Goal: Task Accomplishment & Management: Complete application form

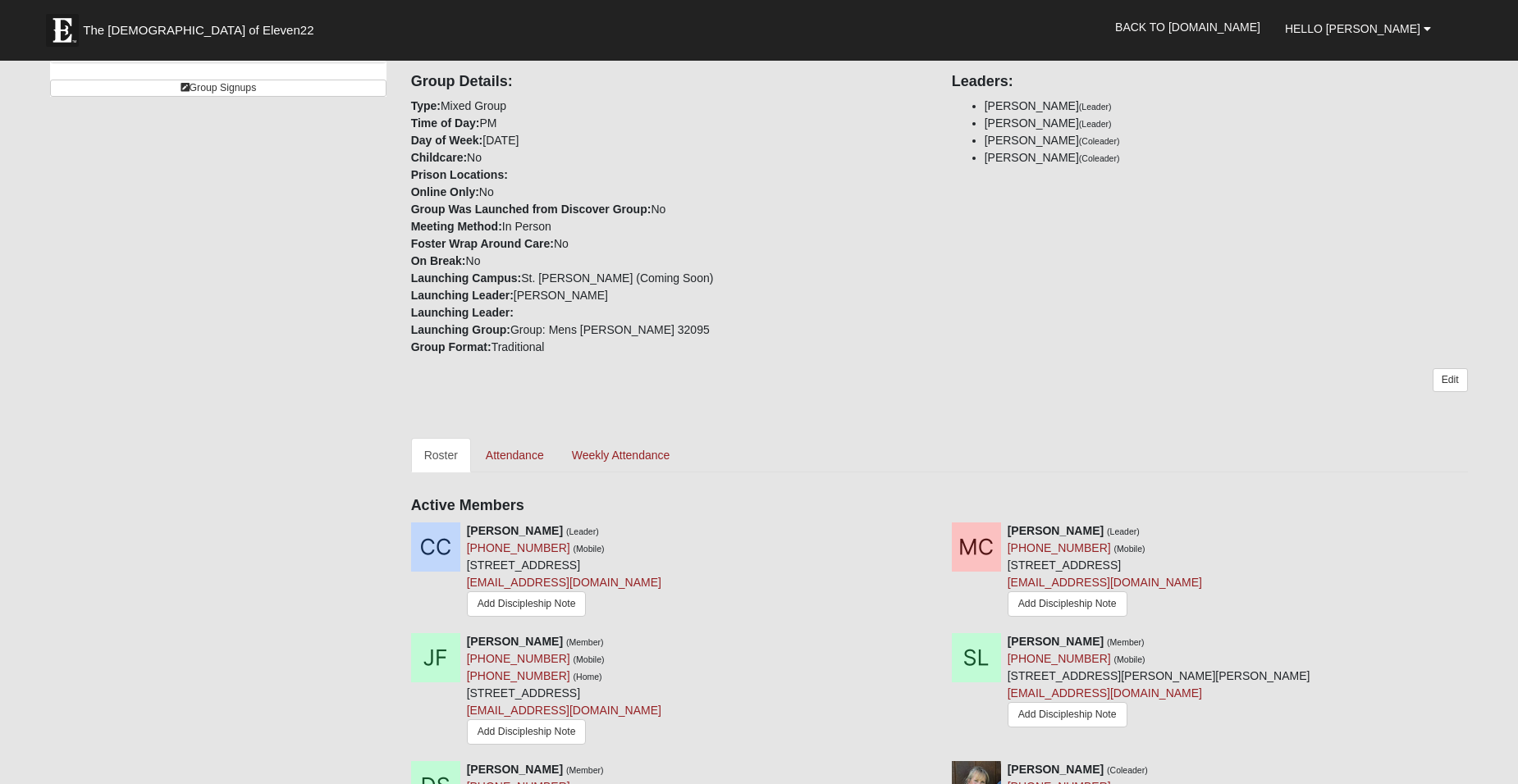
scroll to position [327, 0]
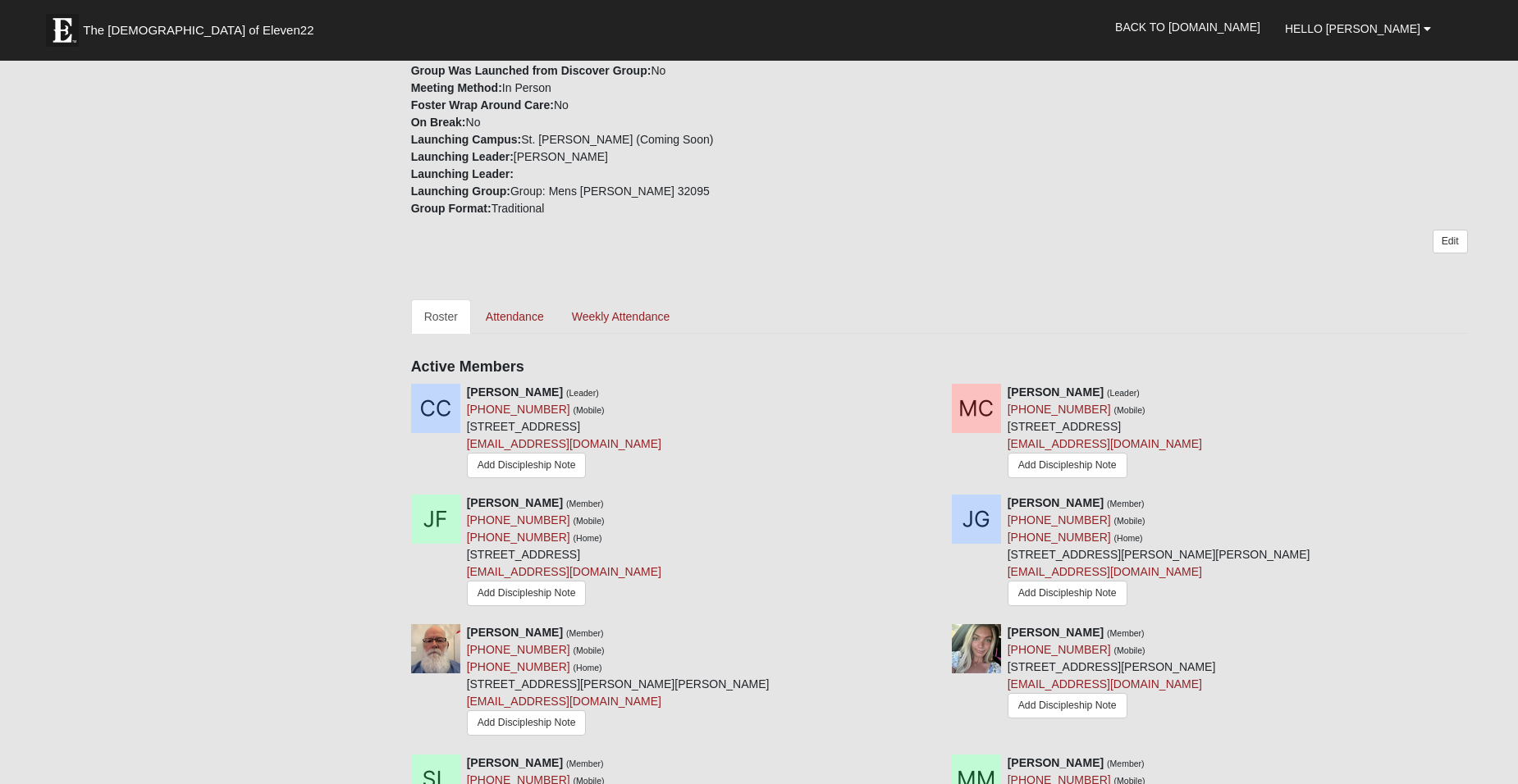
scroll to position [450, 0]
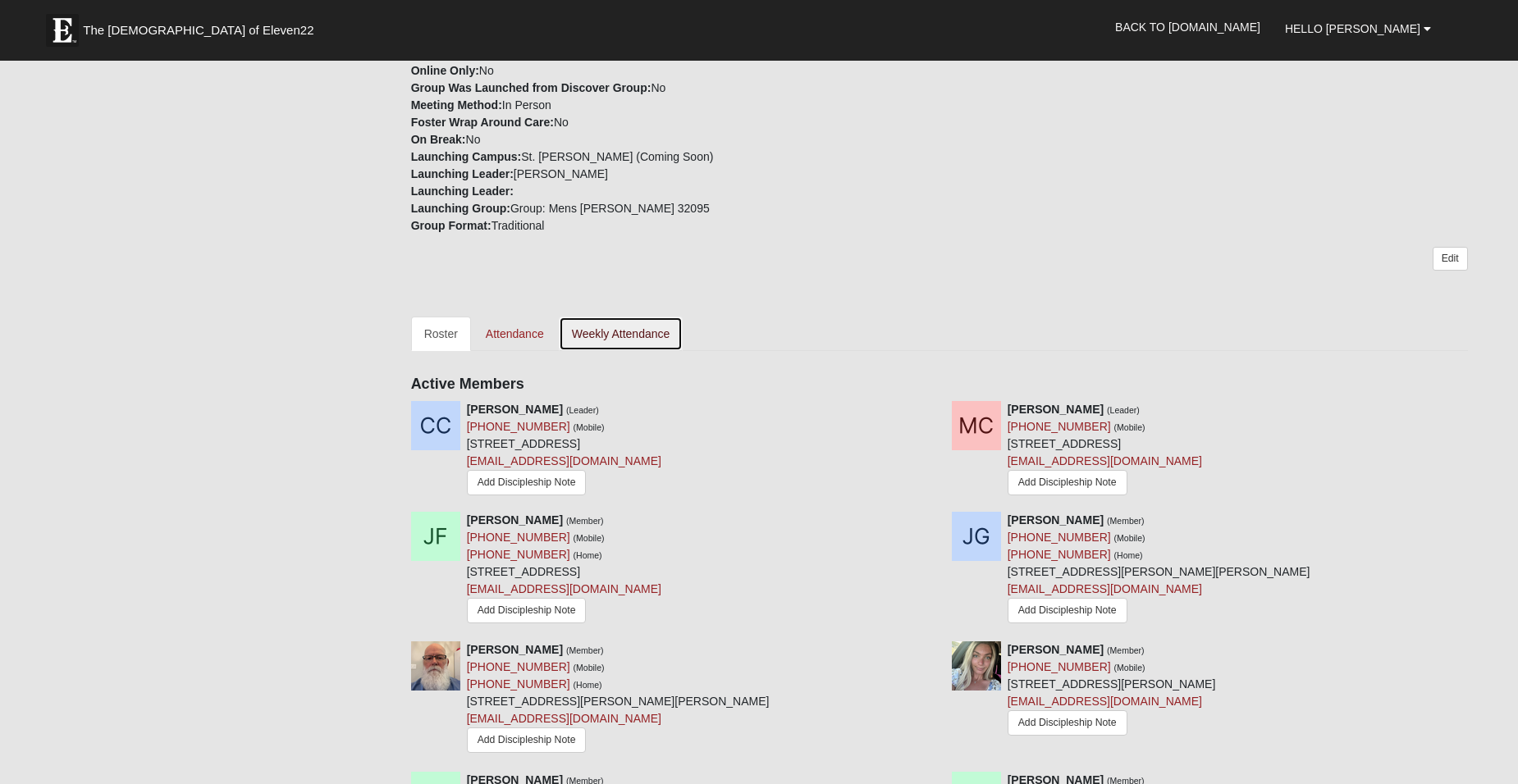
click at [613, 332] on link "Weekly Attendance" at bounding box center [620, 333] width 124 height 35
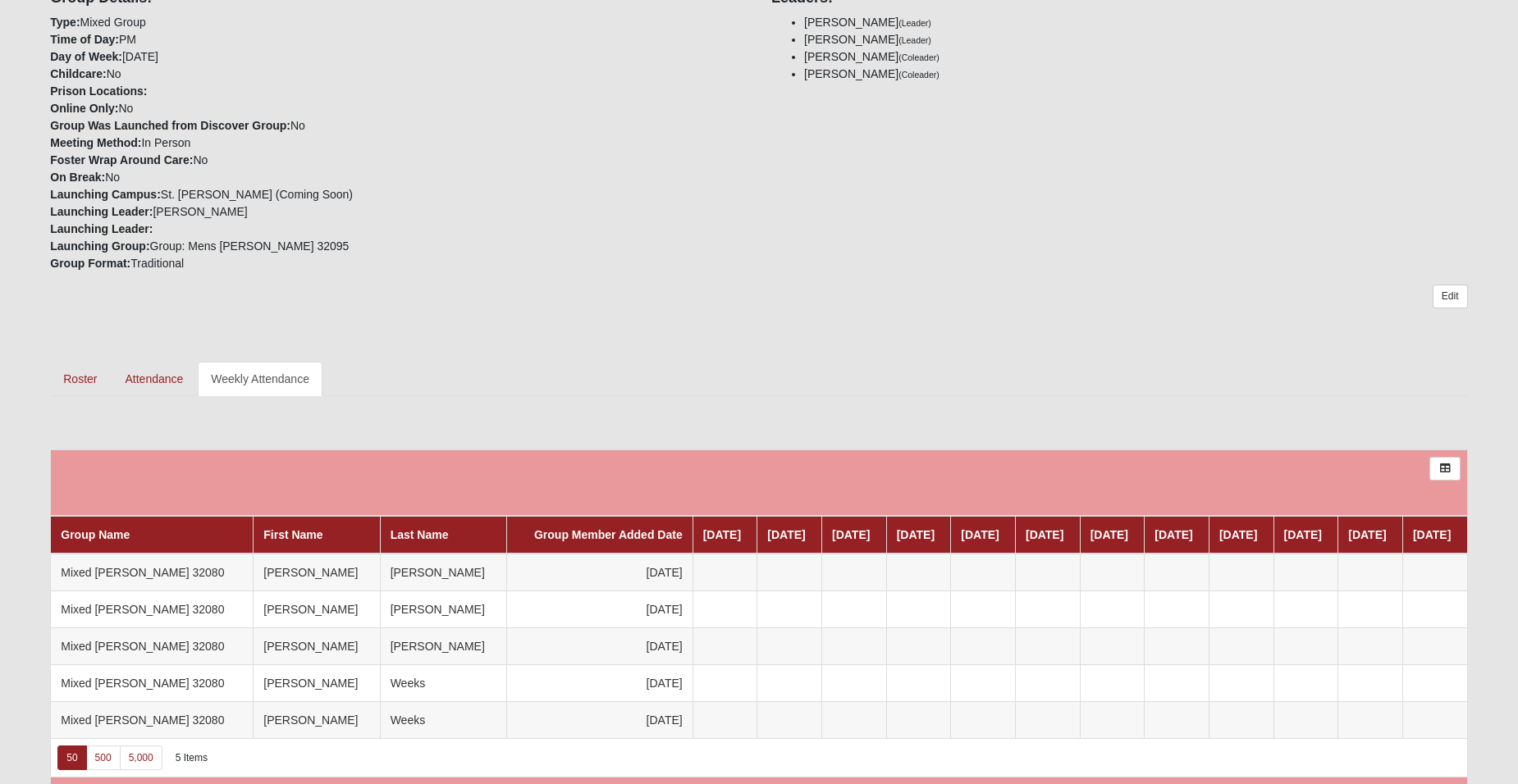
scroll to position [359, 0]
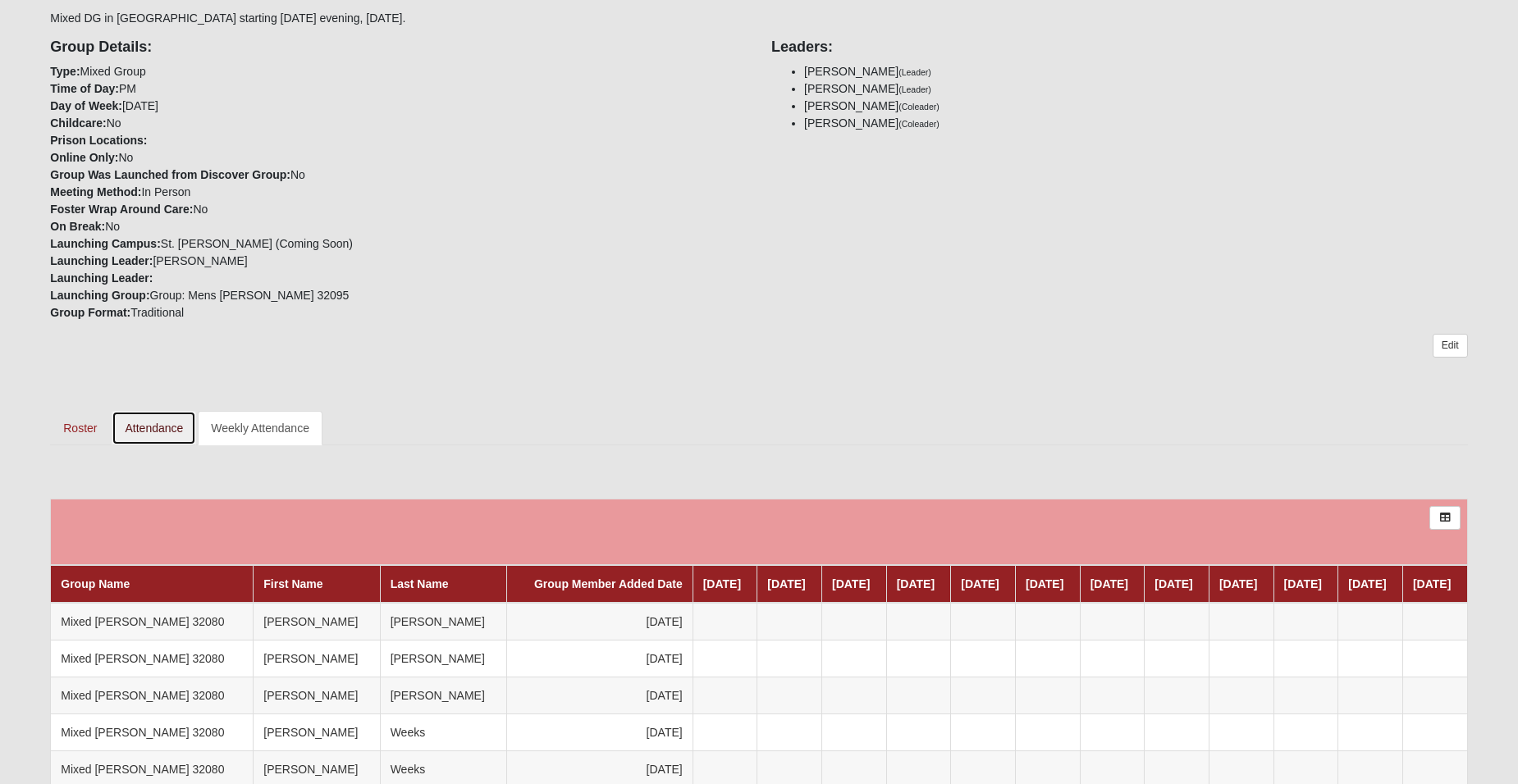
click at [165, 427] on link "Attendance" at bounding box center [153, 428] width 84 height 35
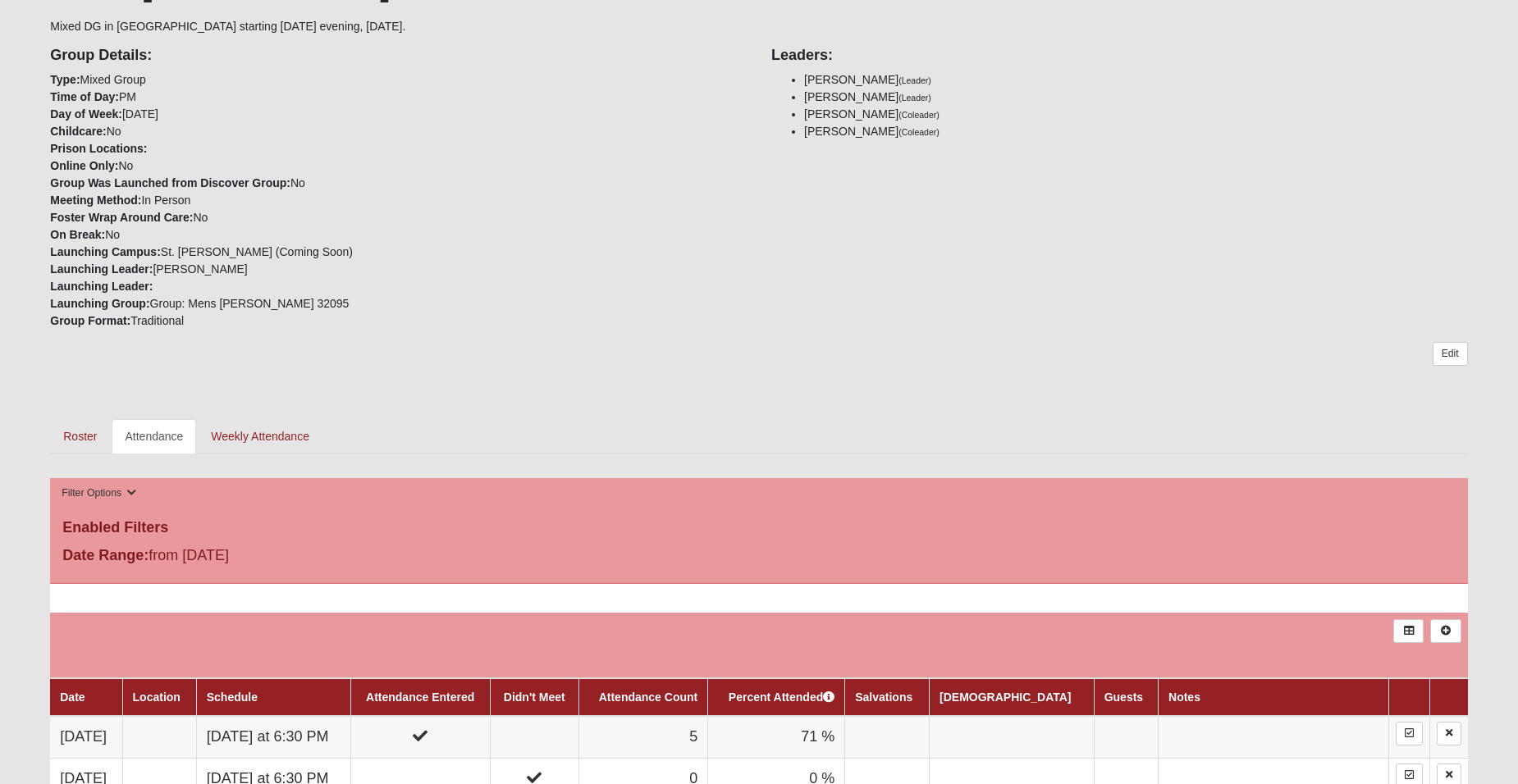
scroll to position [301, 0]
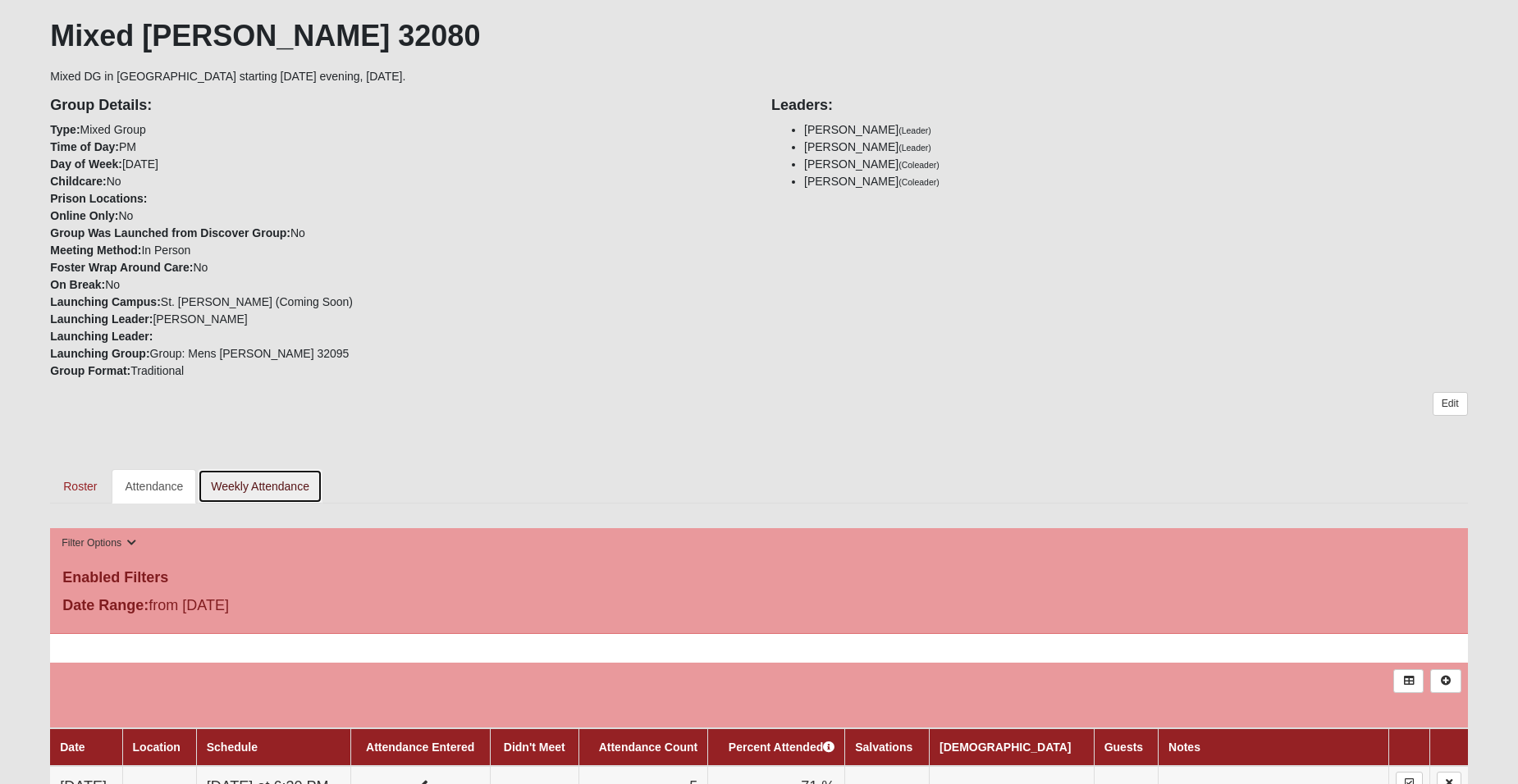
click at [283, 482] on link "Weekly Attendance" at bounding box center [259, 486] width 124 height 35
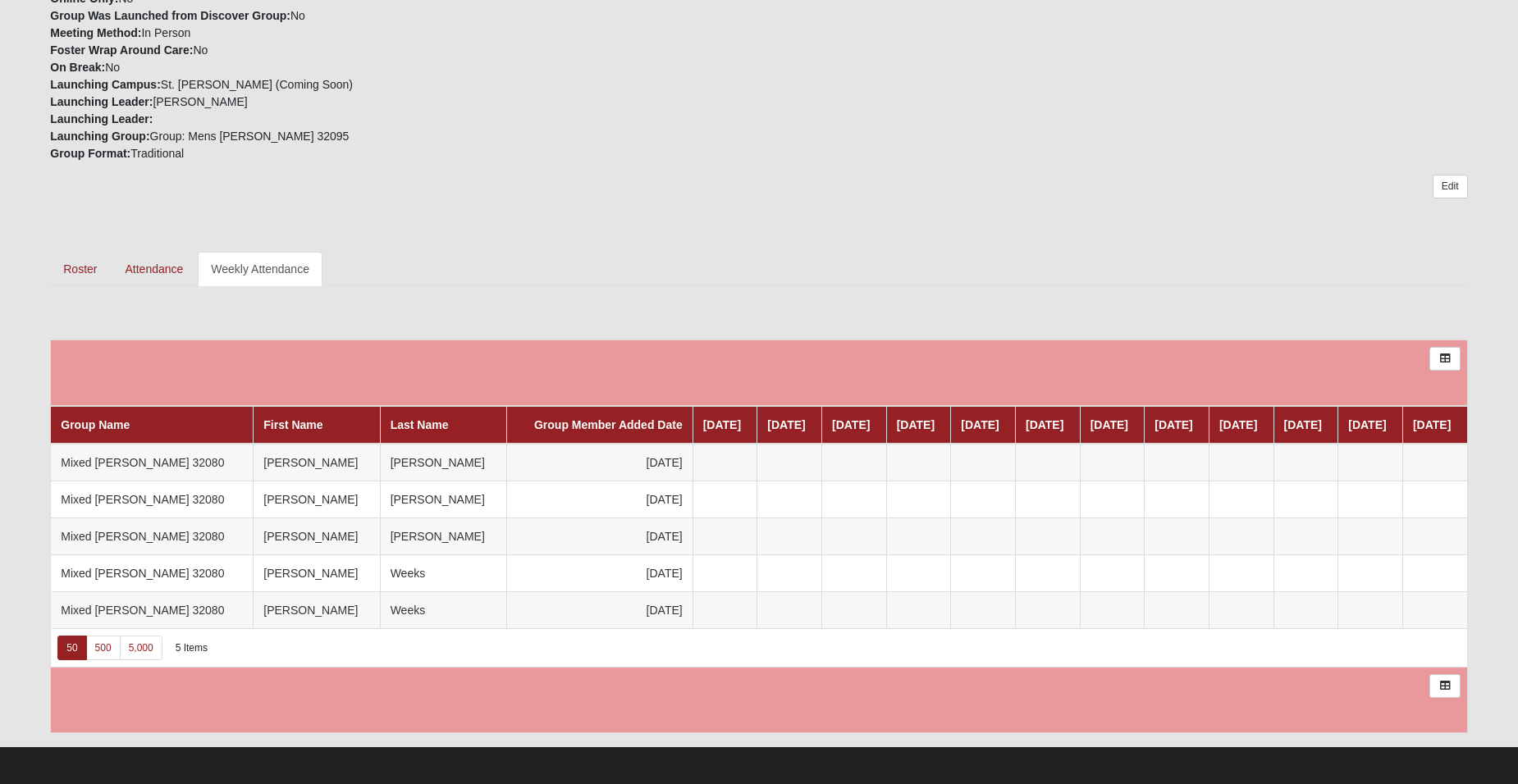
scroll to position [523, 0]
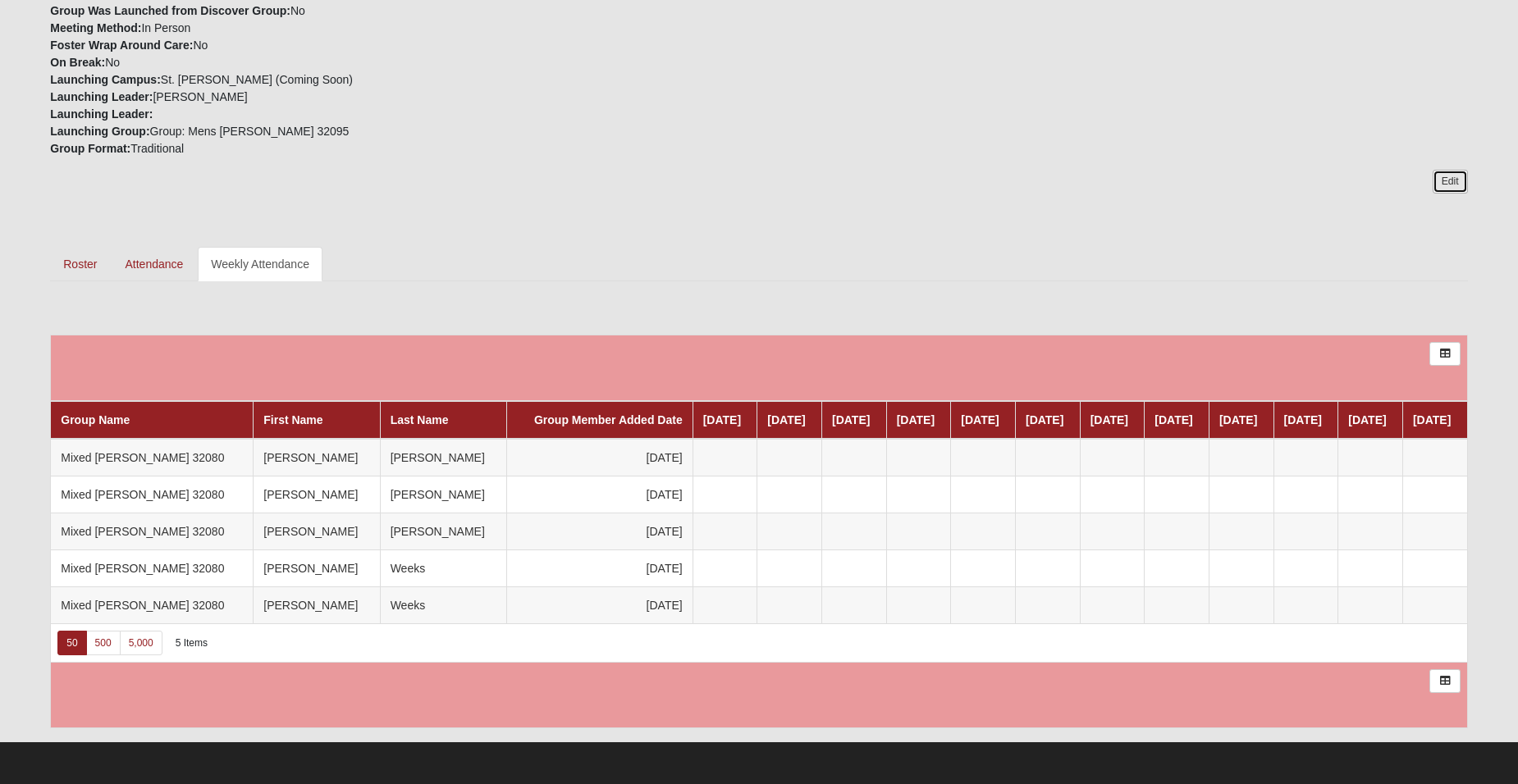
click at [1450, 179] on link "Edit" at bounding box center [1450, 181] width 36 height 23
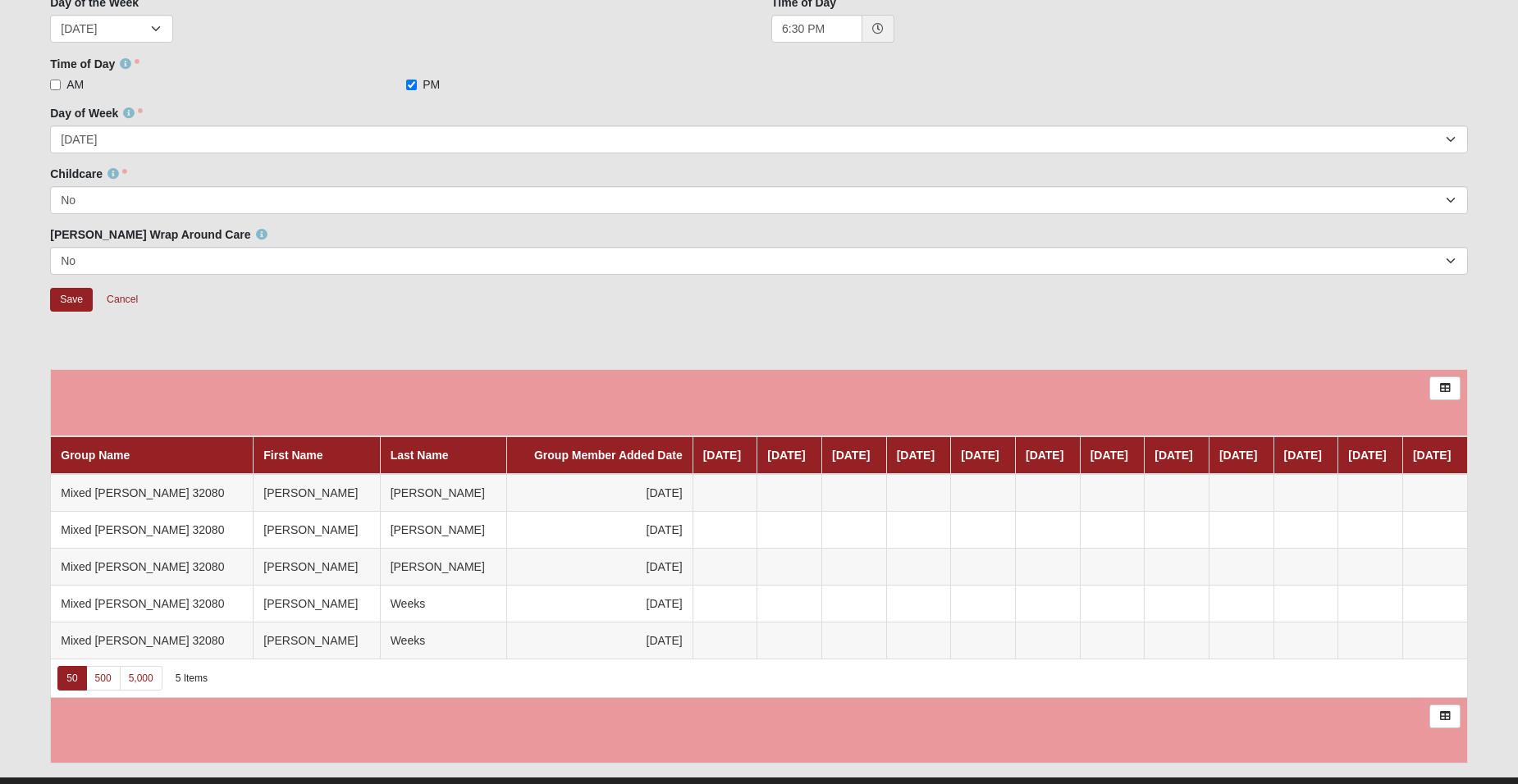
scroll to position [345, 0]
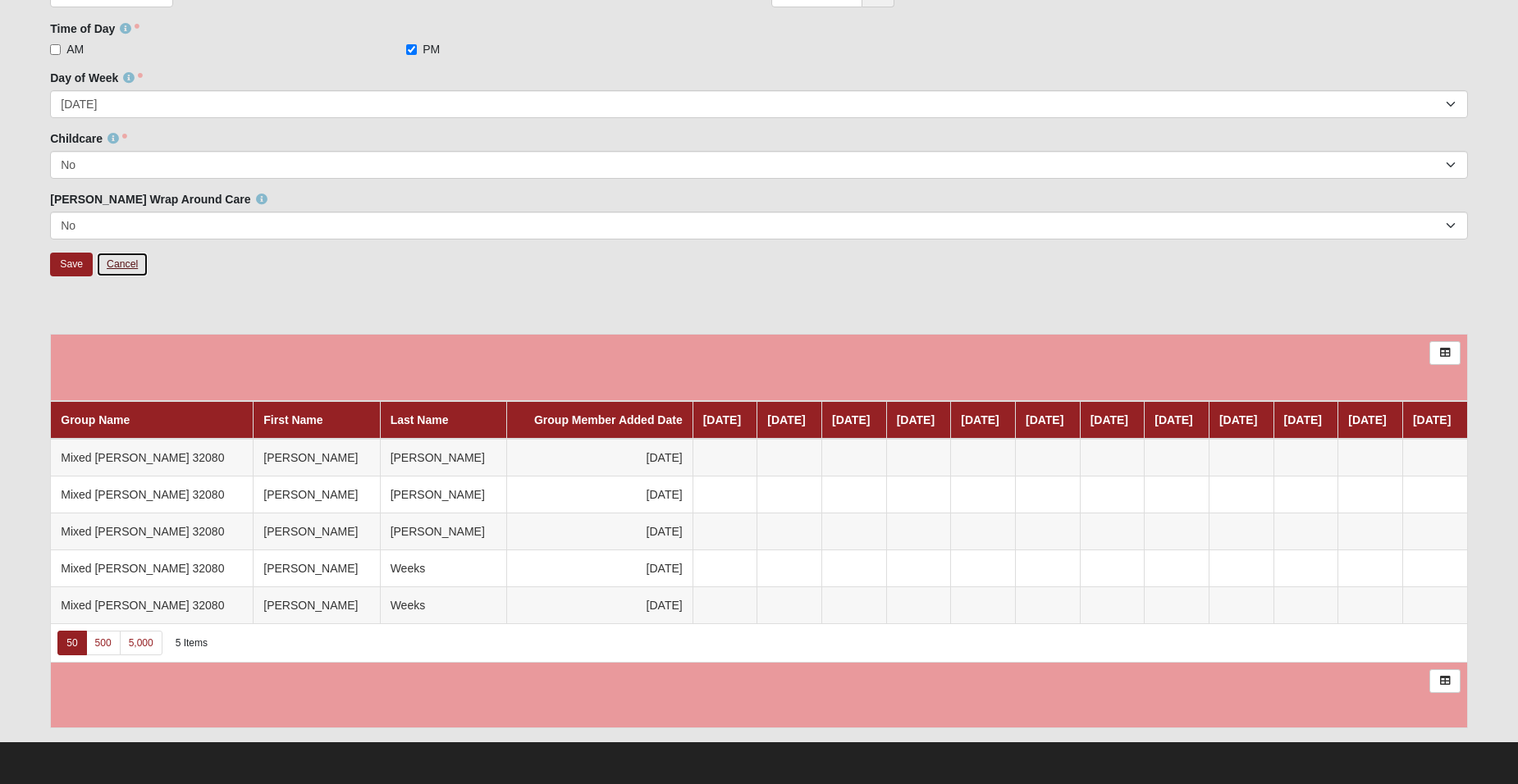
click at [125, 259] on link "Cancel" at bounding box center [123, 264] width 52 height 25
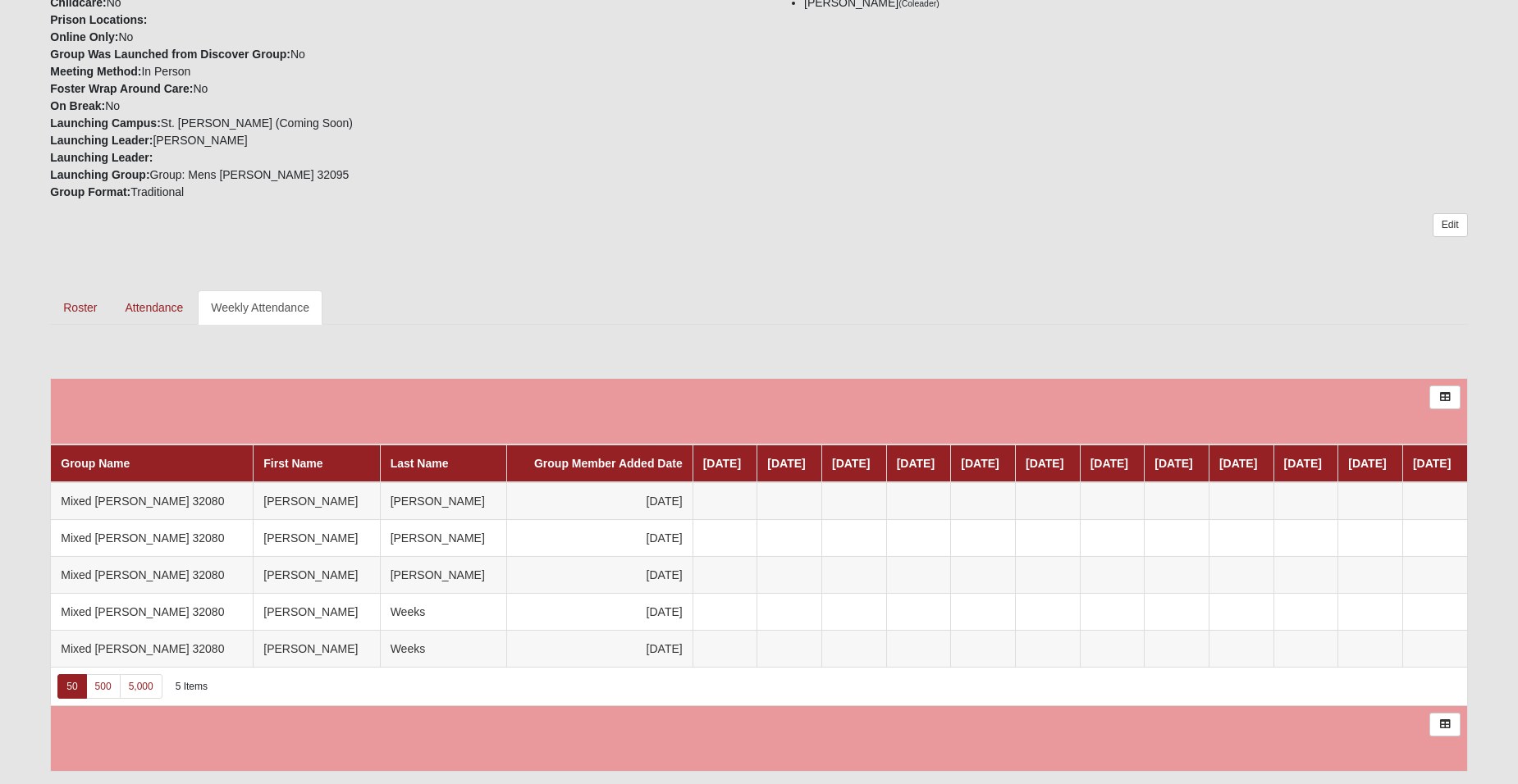
scroll to position [523, 0]
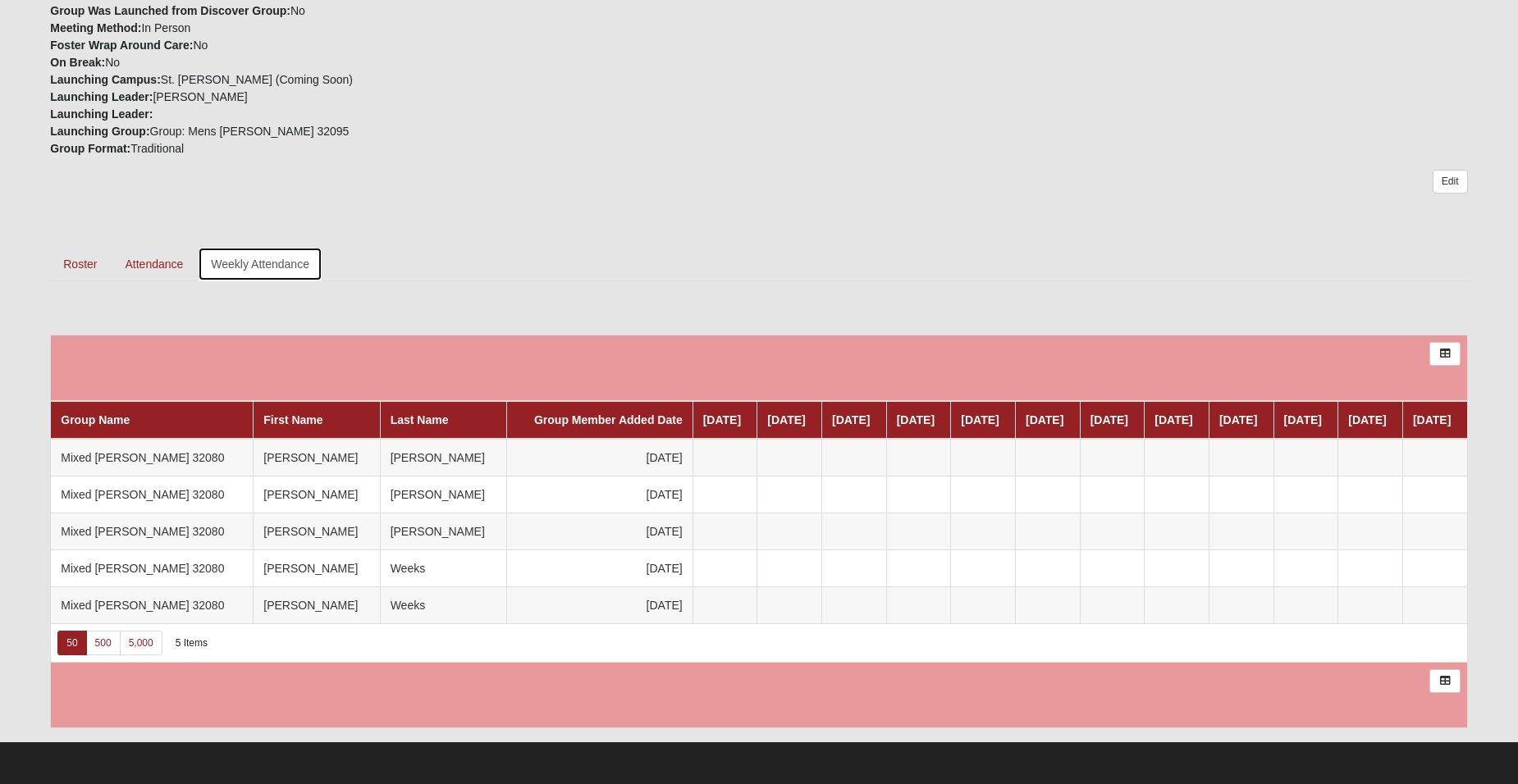
click at [255, 255] on link "Weekly Attendance" at bounding box center [259, 264] width 124 height 35
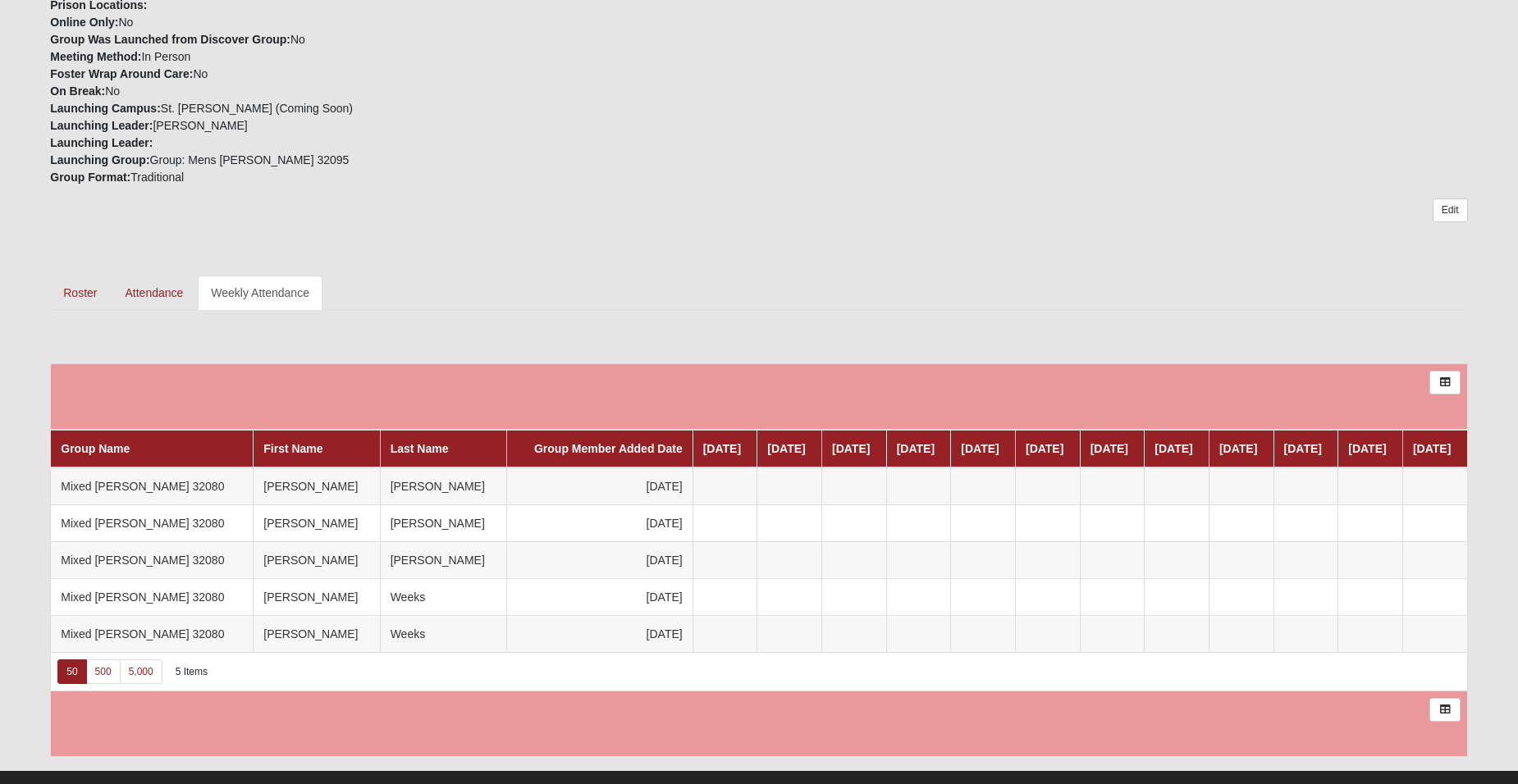
scroll to position [523, 0]
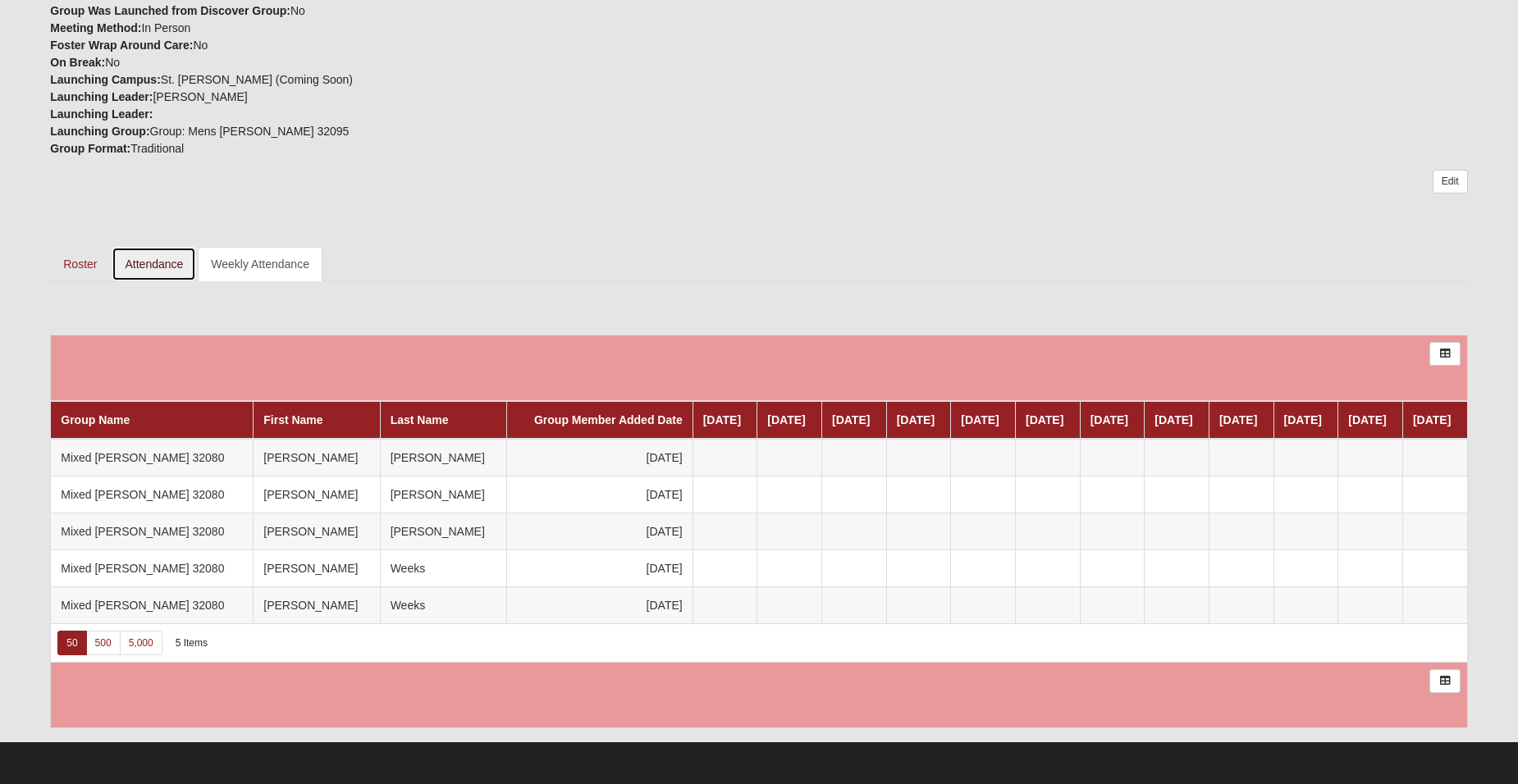
click at [146, 262] on link "Attendance" at bounding box center [153, 264] width 84 height 35
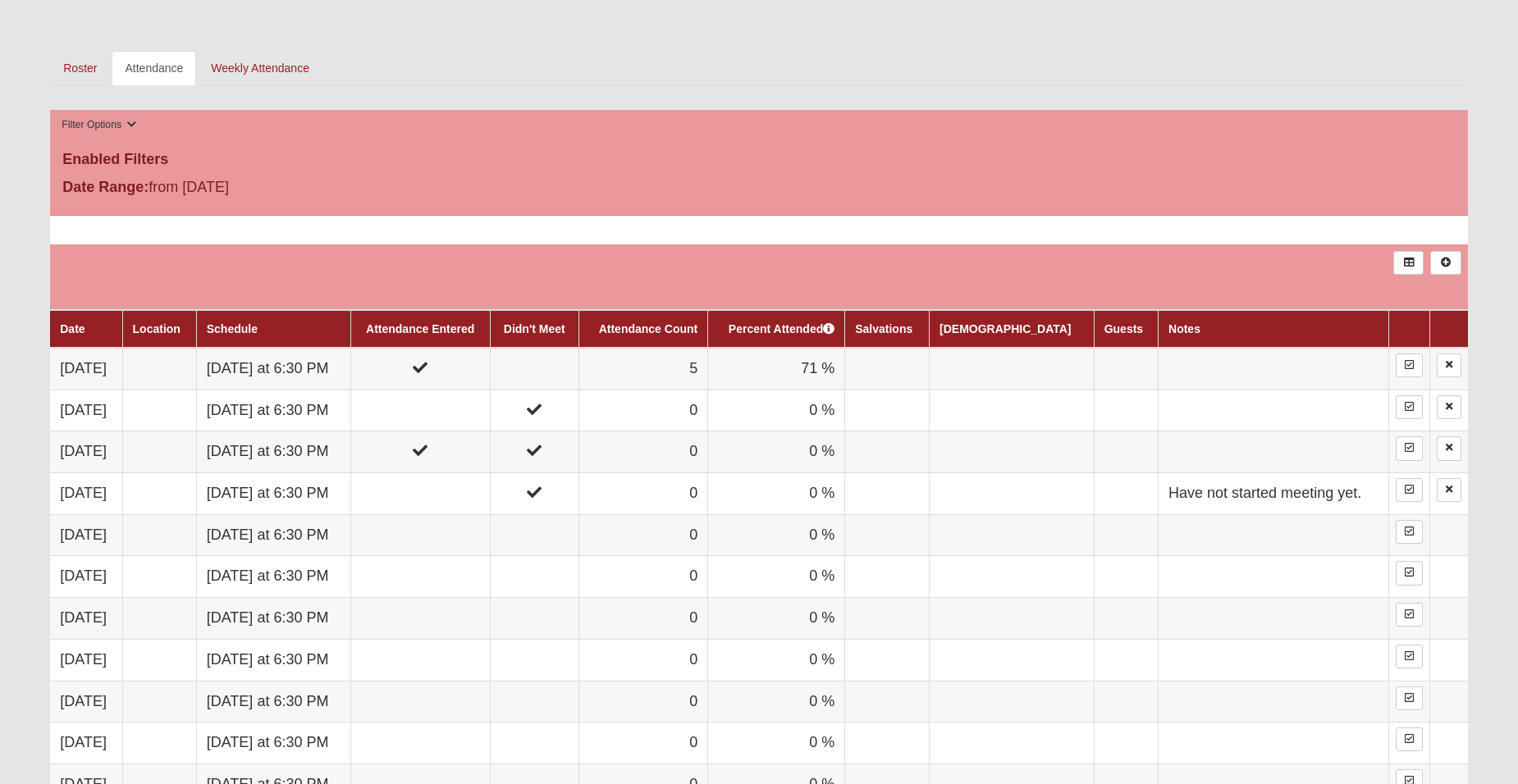
scroll to position [738, 0]
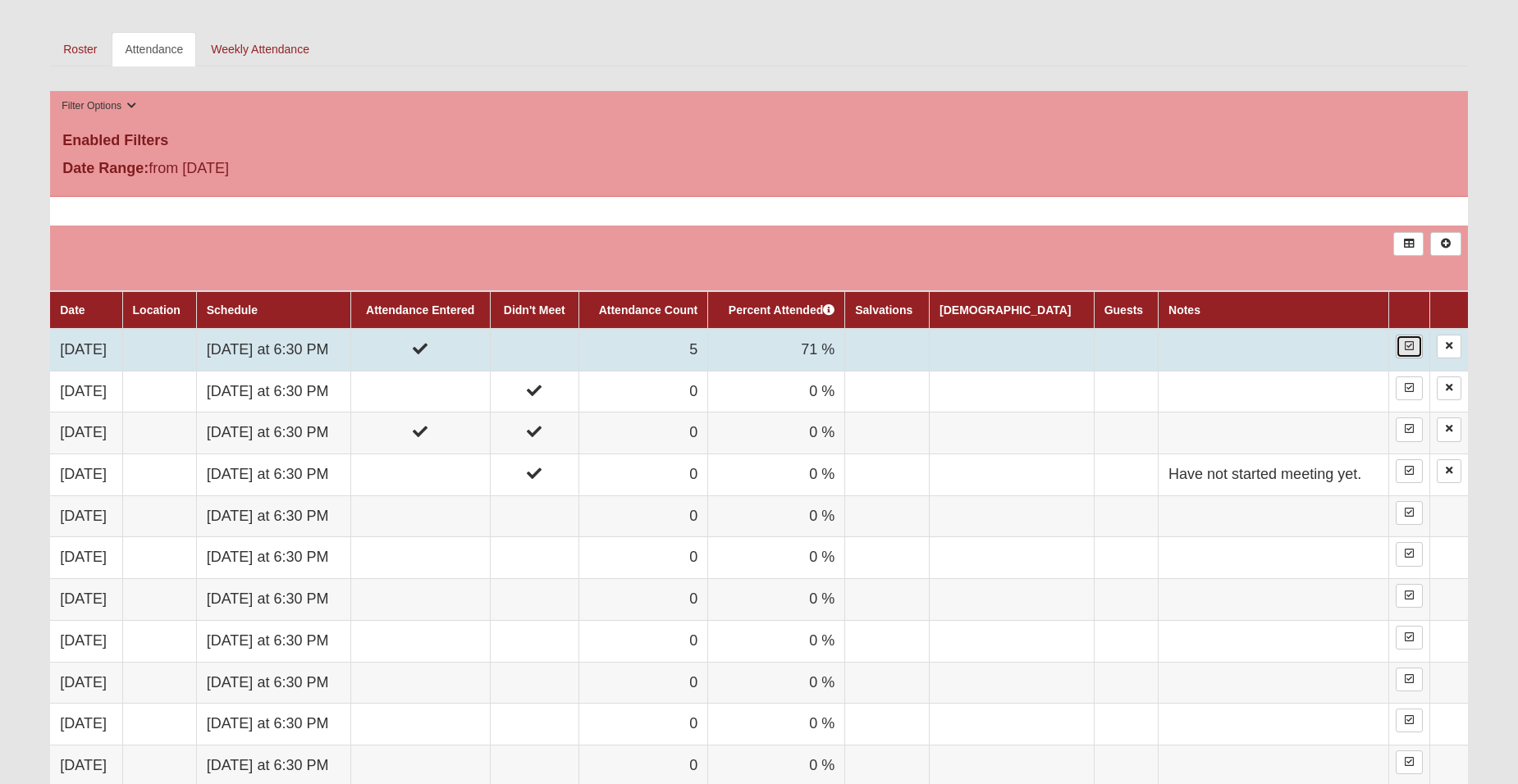
click at [1409, 346] on icon at bounding box center [1409, 346] width 9 height 10
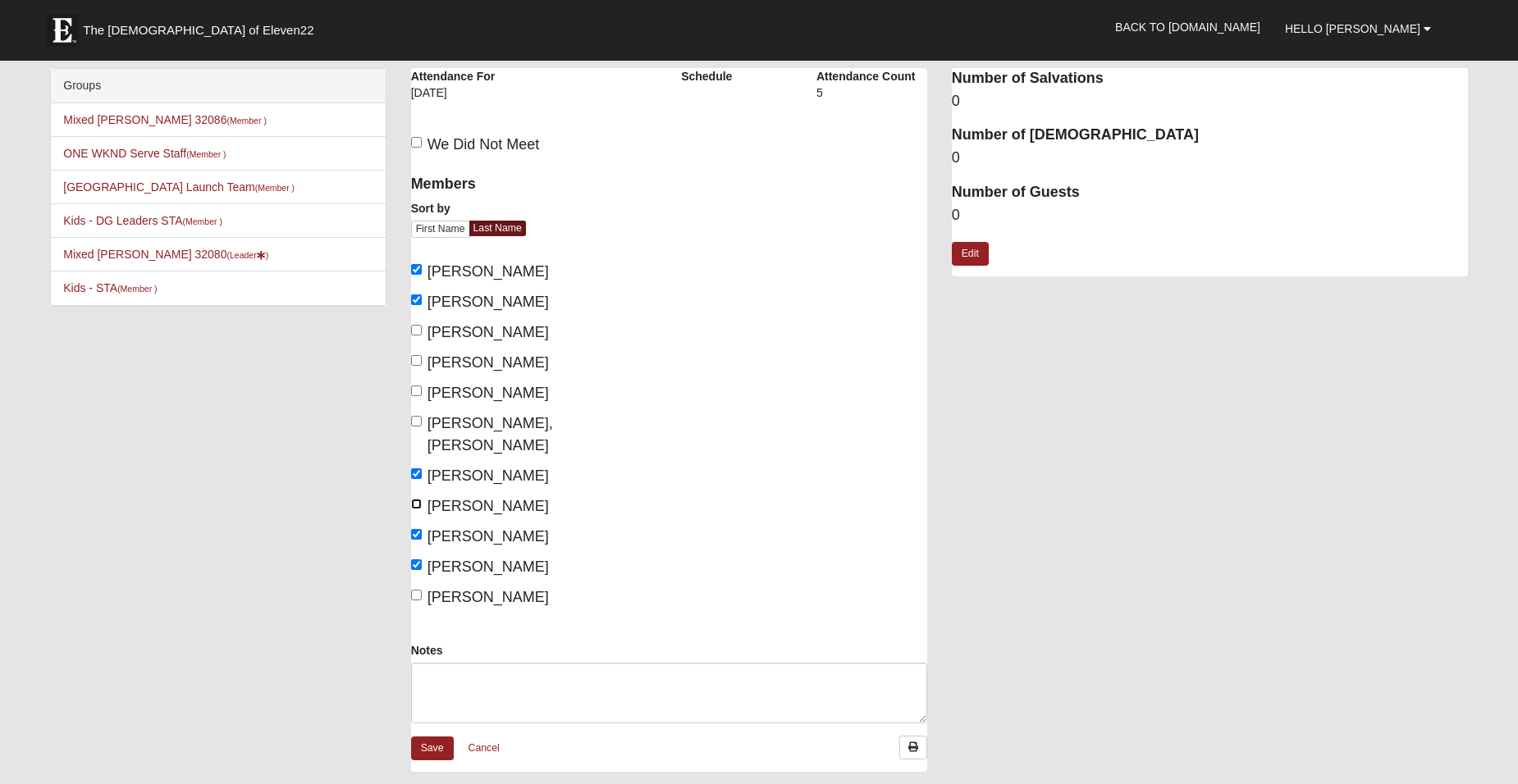
click at [417, 499] on input "MacDonagh, Mary" at bounding box center [416, 503] width 10 height 10
checkbox input "true"
click at [426, 736] on link "Save" at bounding box center [432, 748] width 43 height 23
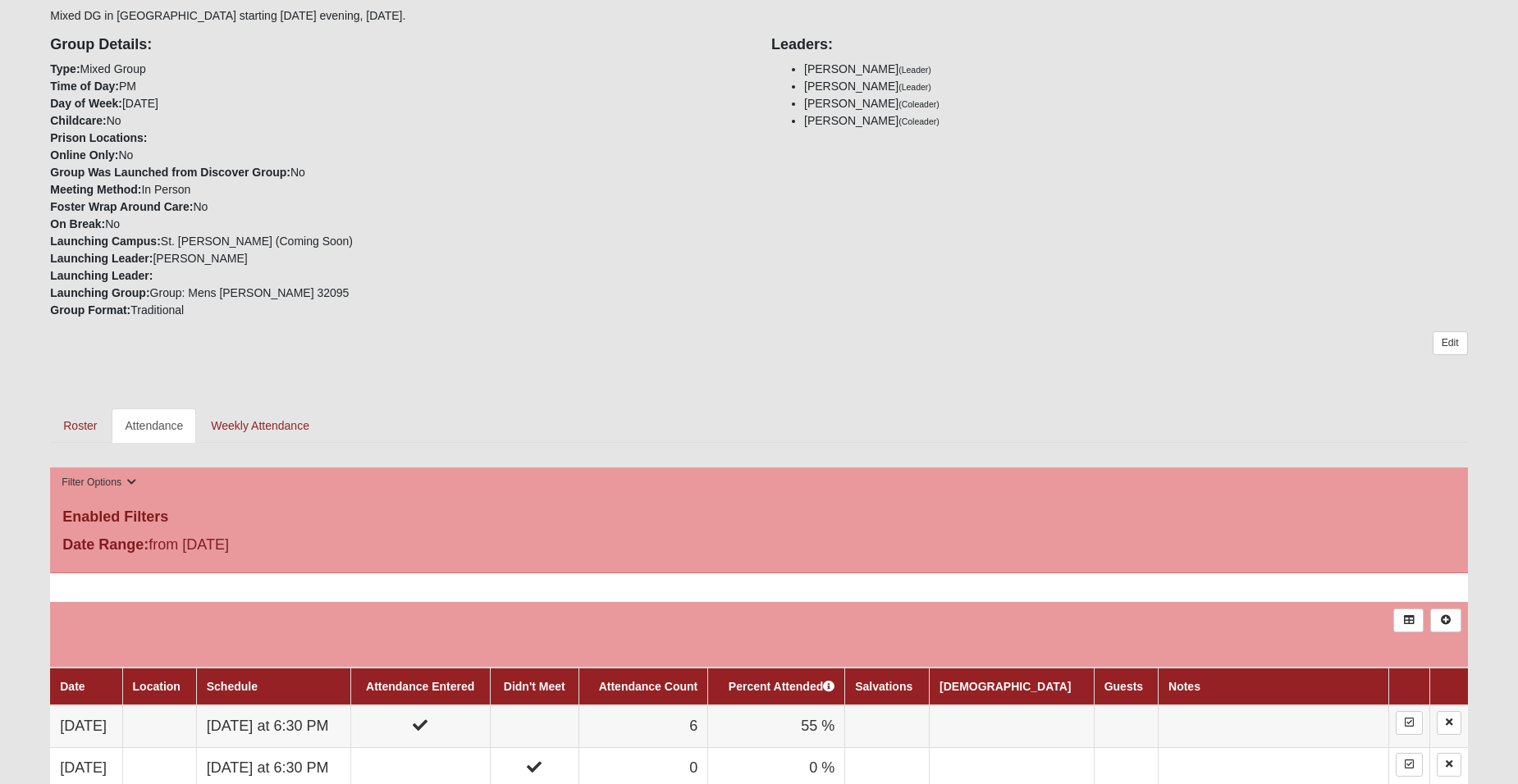
scroll to position [356, 0]
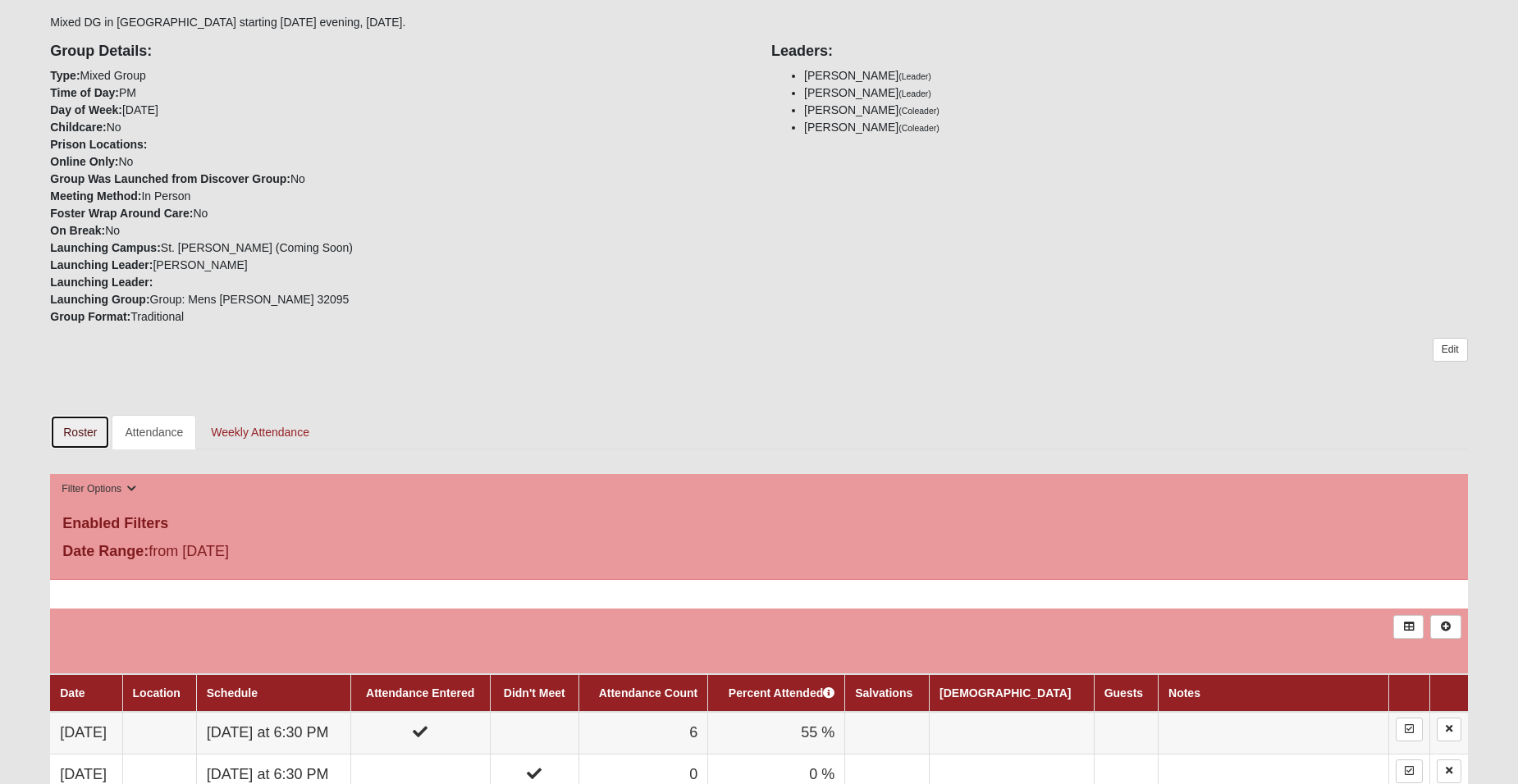
click at [84, 428] on link "Roster" at bounding box center [80, 432] width 60 height 35
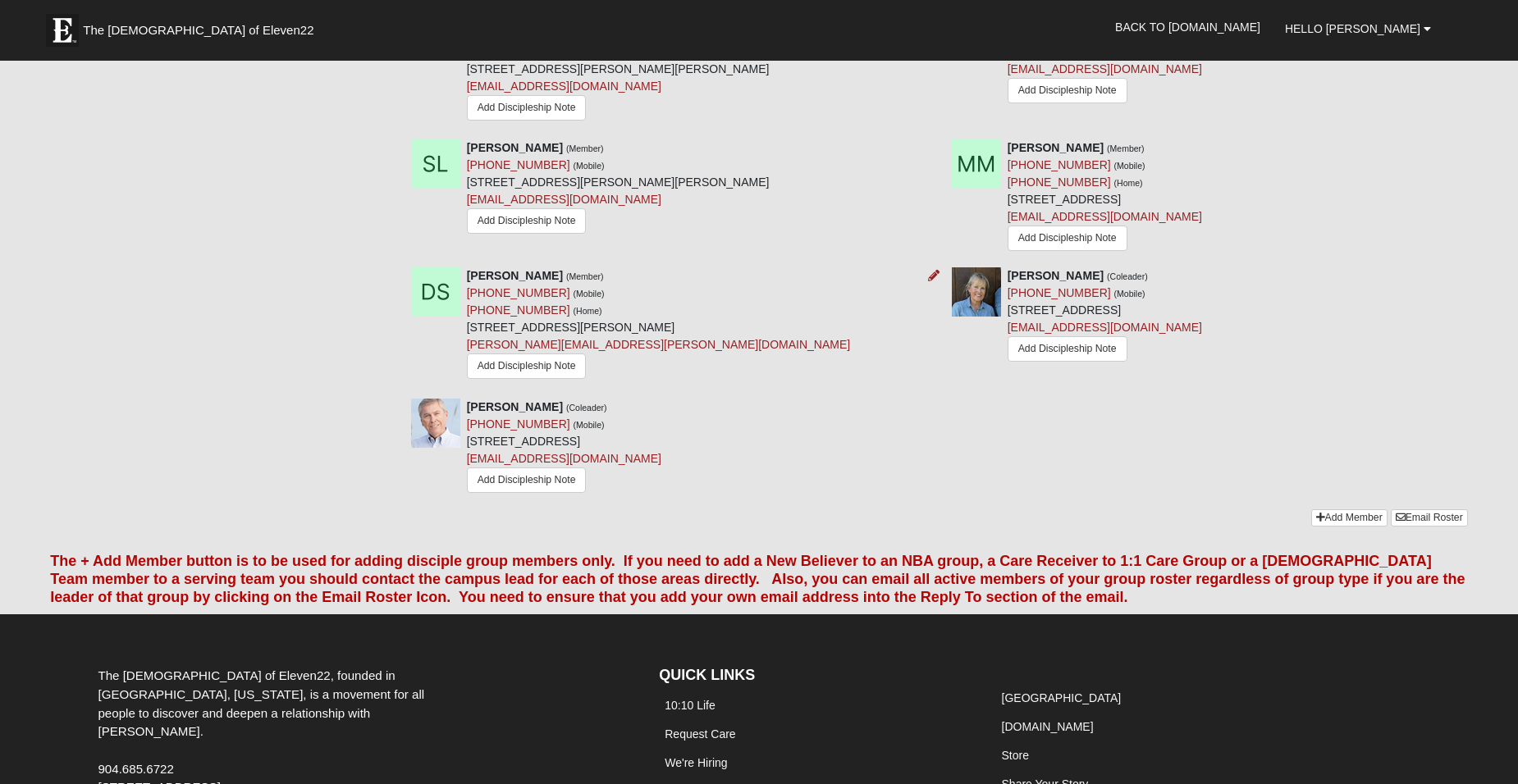
scroll to position [1121, 0]
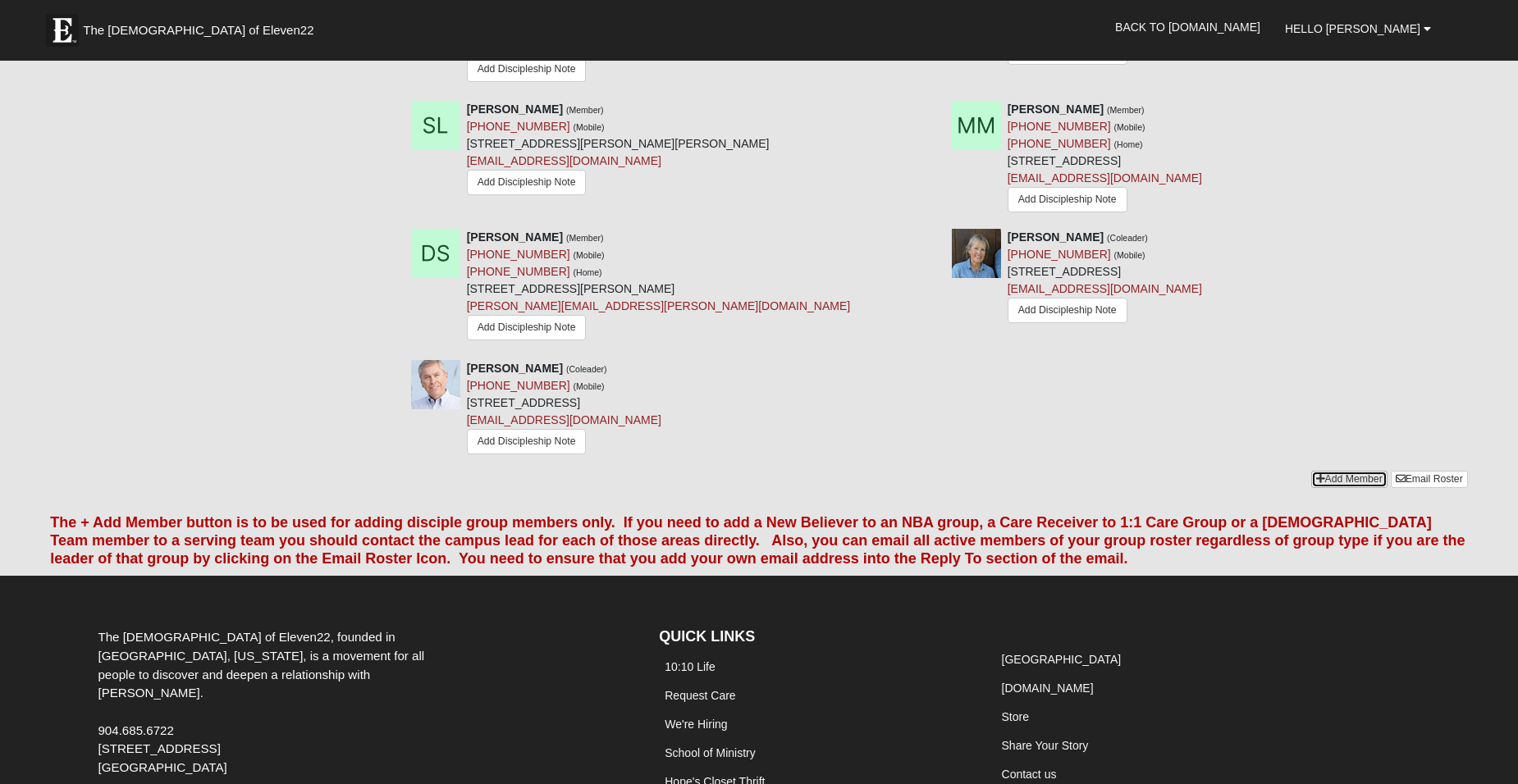
click at [1340, 476] on link "Add Member" at bounding box center [1350, 479] width 77 height 17
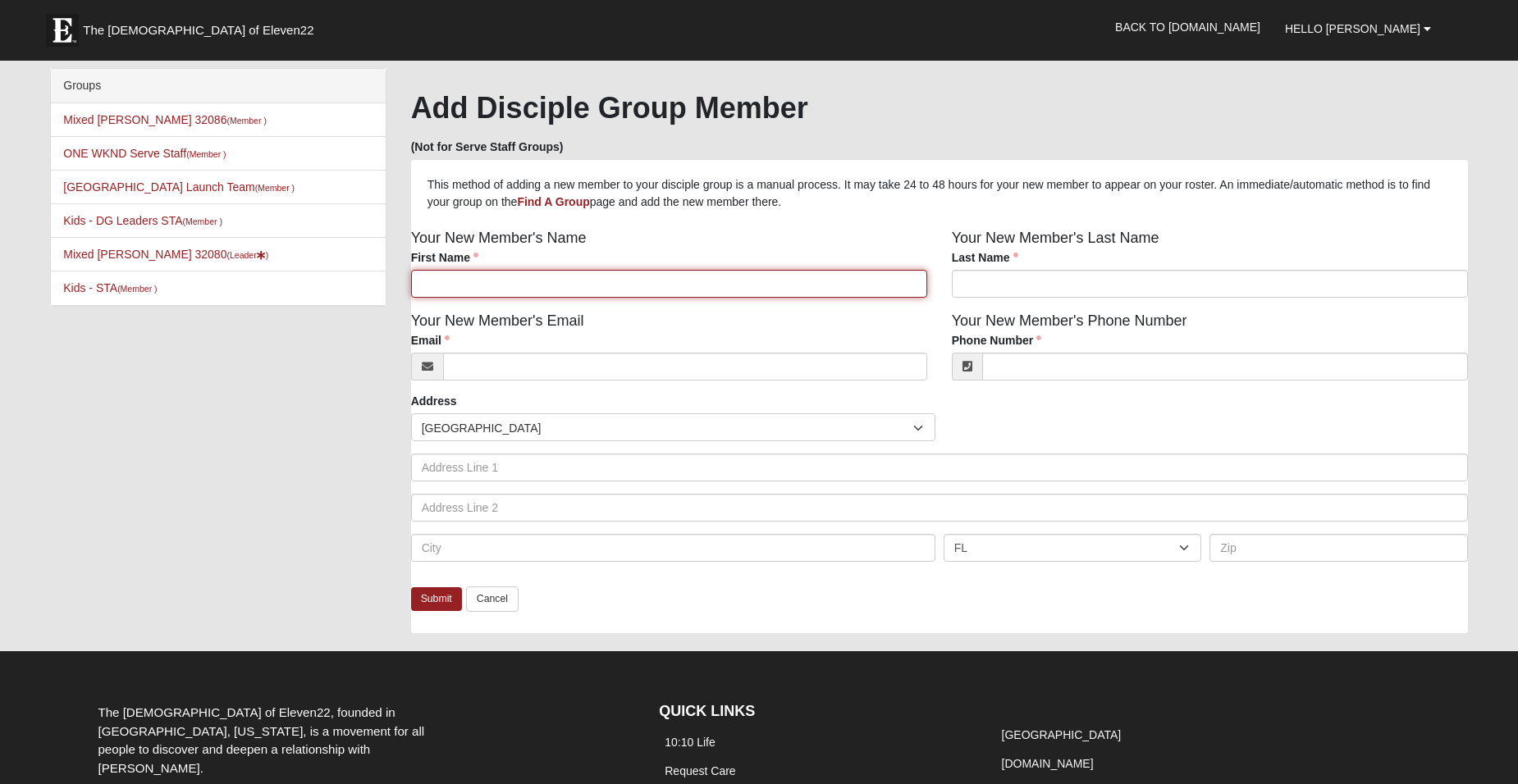
click at [474, 286] on input "First Name" at bounding box center [668, 283] width 516 height 28
type input "Dawn"
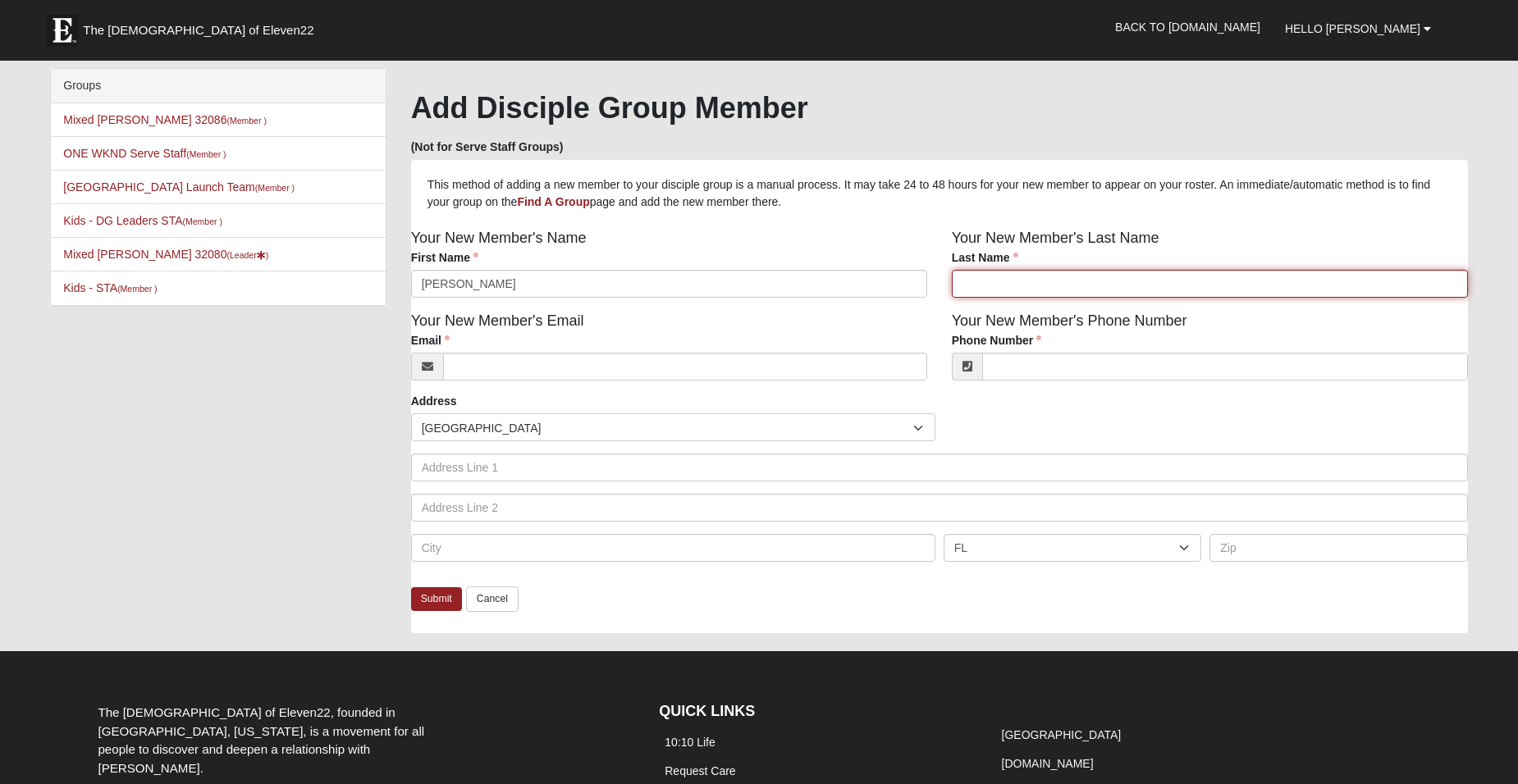
click at [1026, 281] on input "Last Name" at bounding box center [1209, 283] width 516 height 28
type input "Gooley"
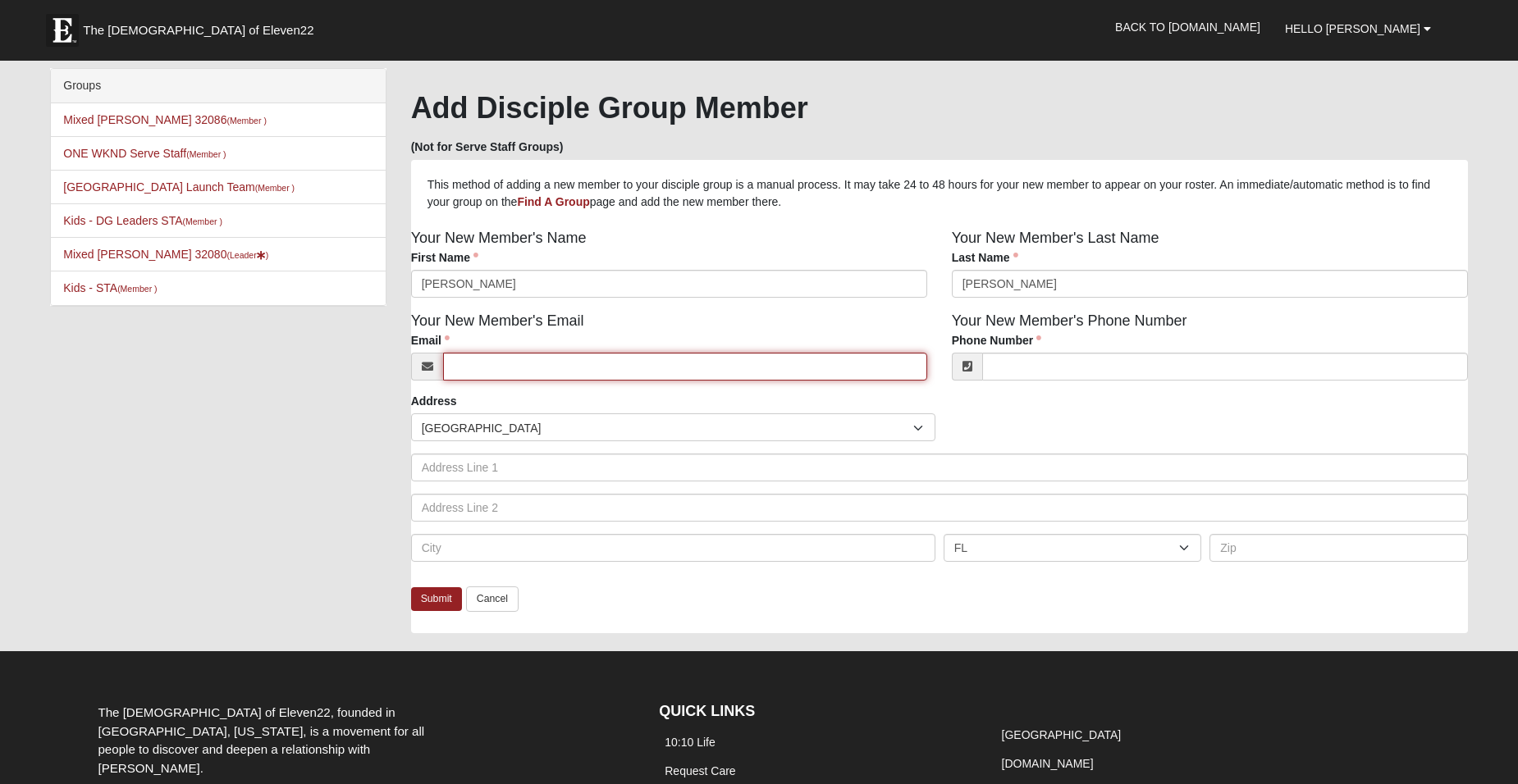
click at [653, 362] on input "Email" at bounding box center [684, 367] width 484 height 28
type input "dawnandco.studio@gmail.com"
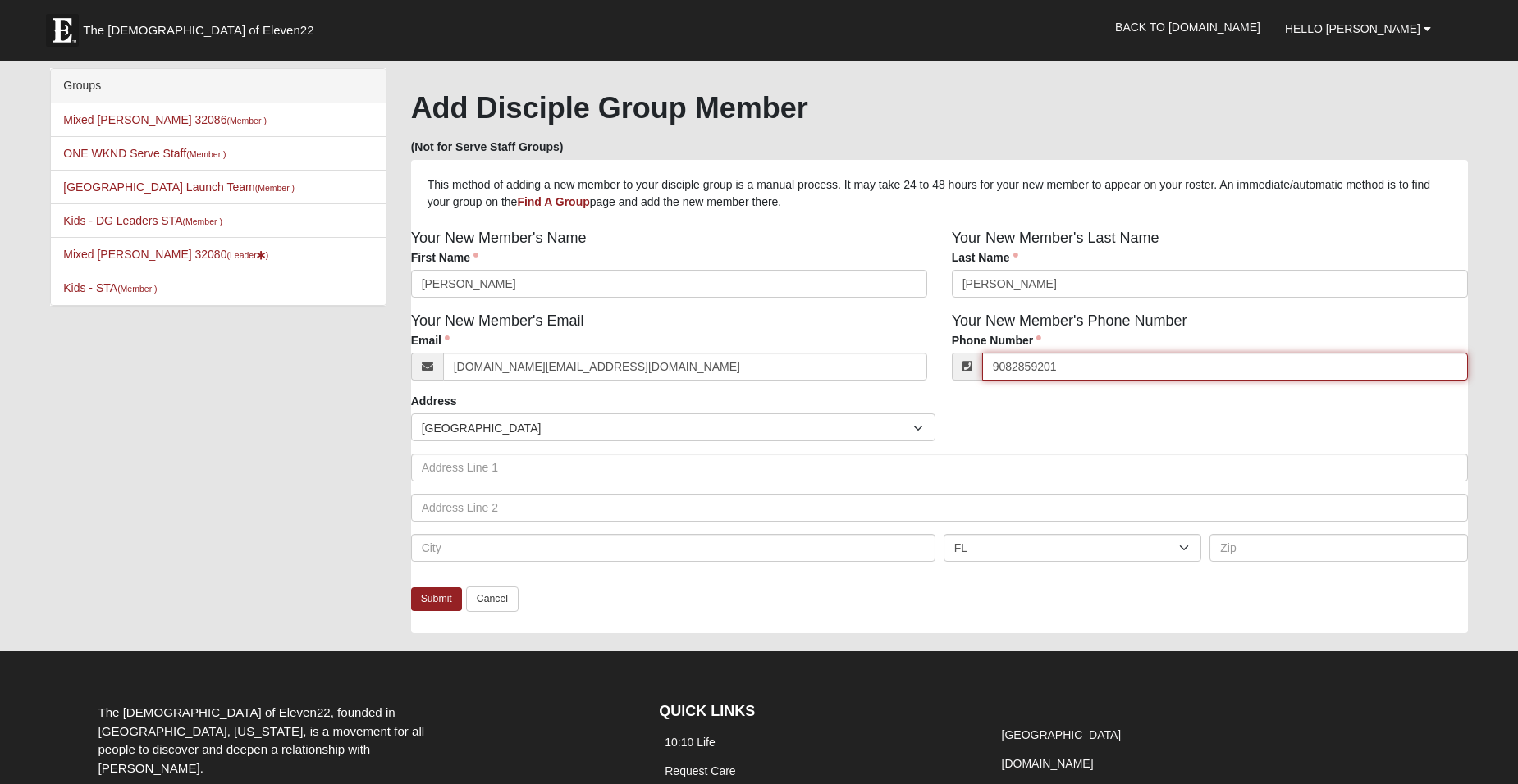
drag, startPoint x: 1061, startPoint y: 370, endPoint x: 985, endPoint y: 363, distance: 76.3
click at [985, 363] on input "9082859201" at bounding box center [1224, 367] width 486 height 28
click at [904, 318] on div "Your New Member's Email Email dawnandco.studio@gmail.com Email address is not v…" at bounding box center [669, 351] width 541 height 83
drag, startPoint x: 1081, startPoint y: 365, endPoint x: 976, endPoint y: 365, distance: 105.0
click at [976, 365] on div "(908) 285-9201" at bounding box center [1209, 367] width 516 height 28
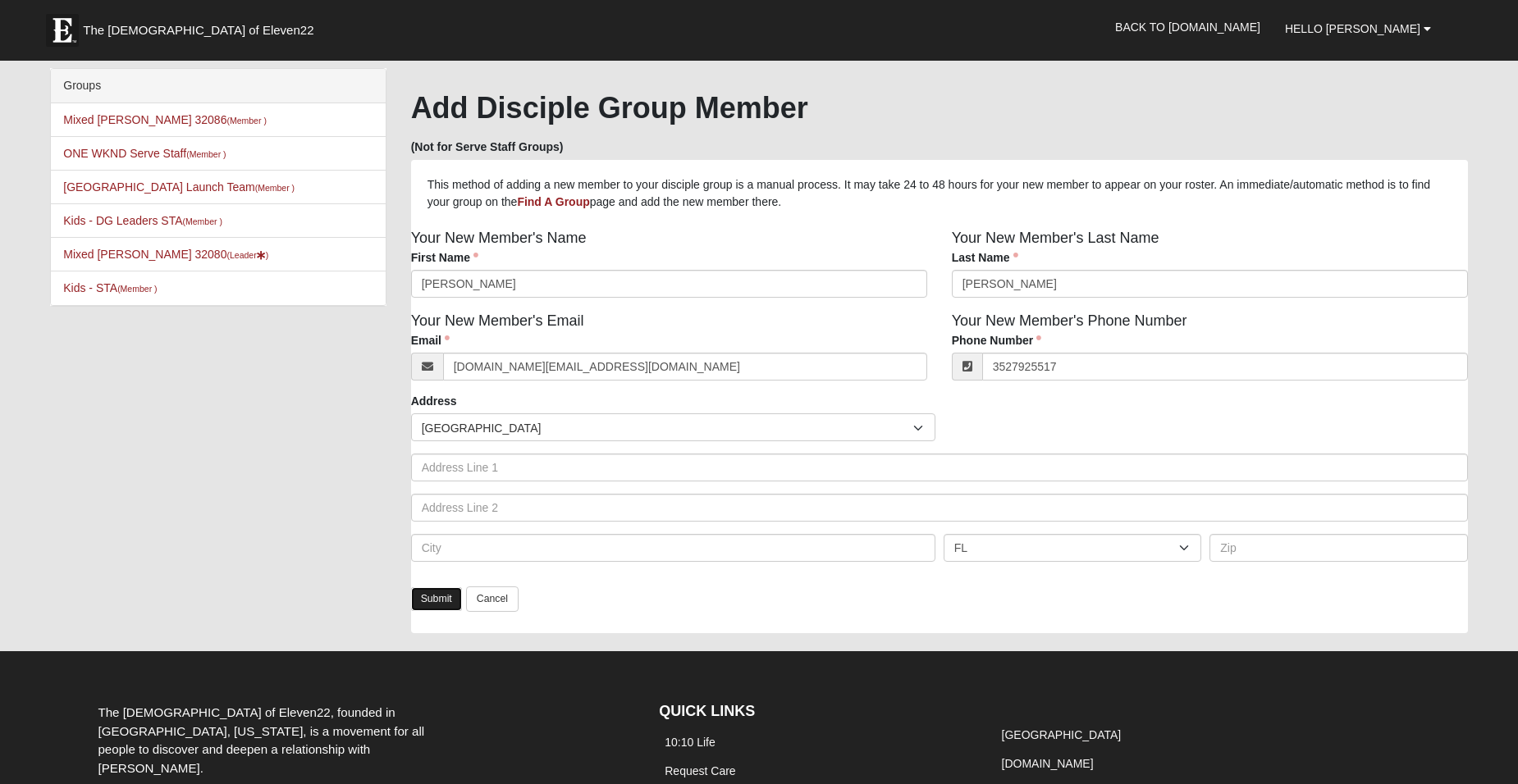
type input "(352) 792-5517"
click at [421, 603] on link "Submit" at bounding box center [436, 599] width 51 height 23
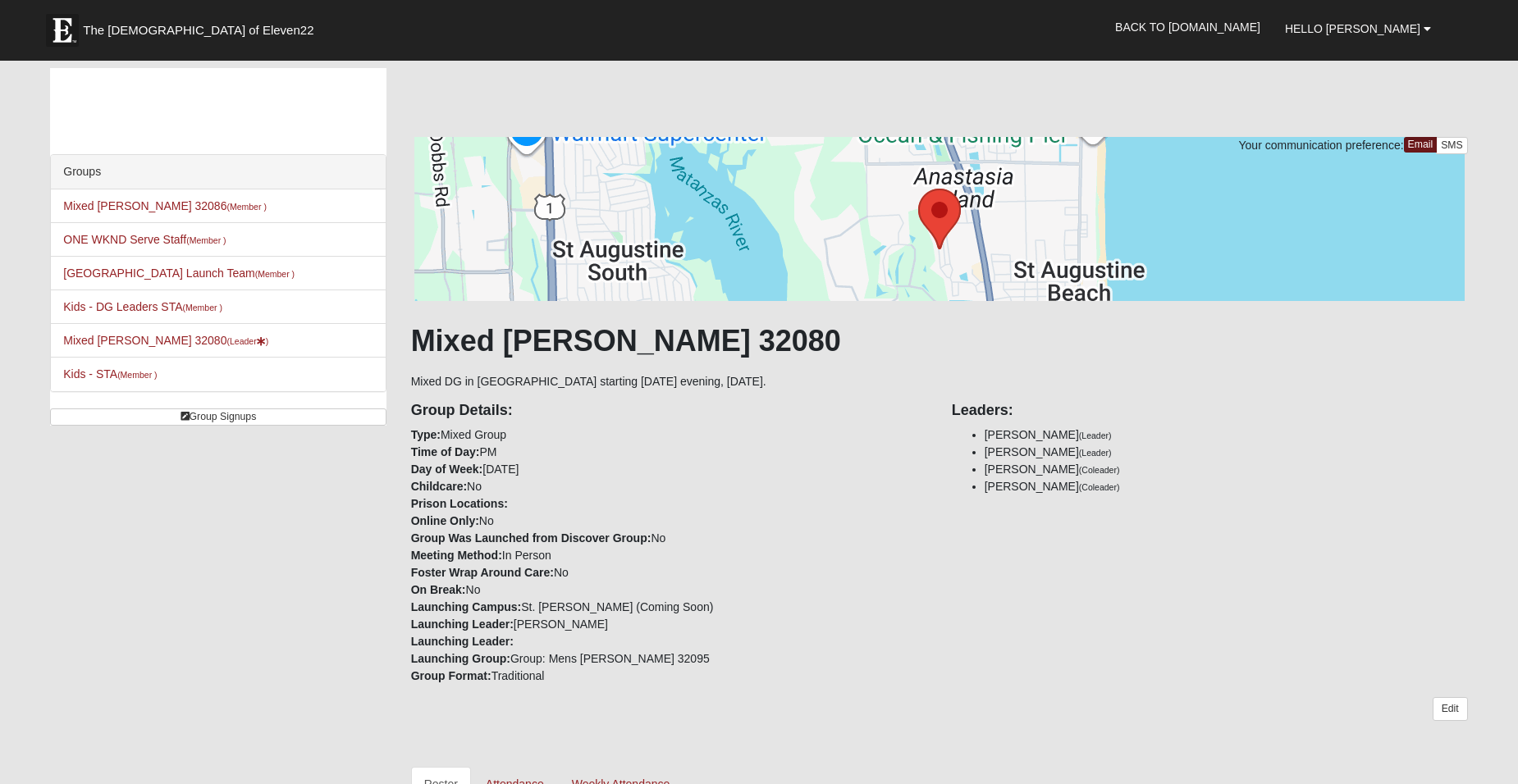
scroll to position [1121, 0]
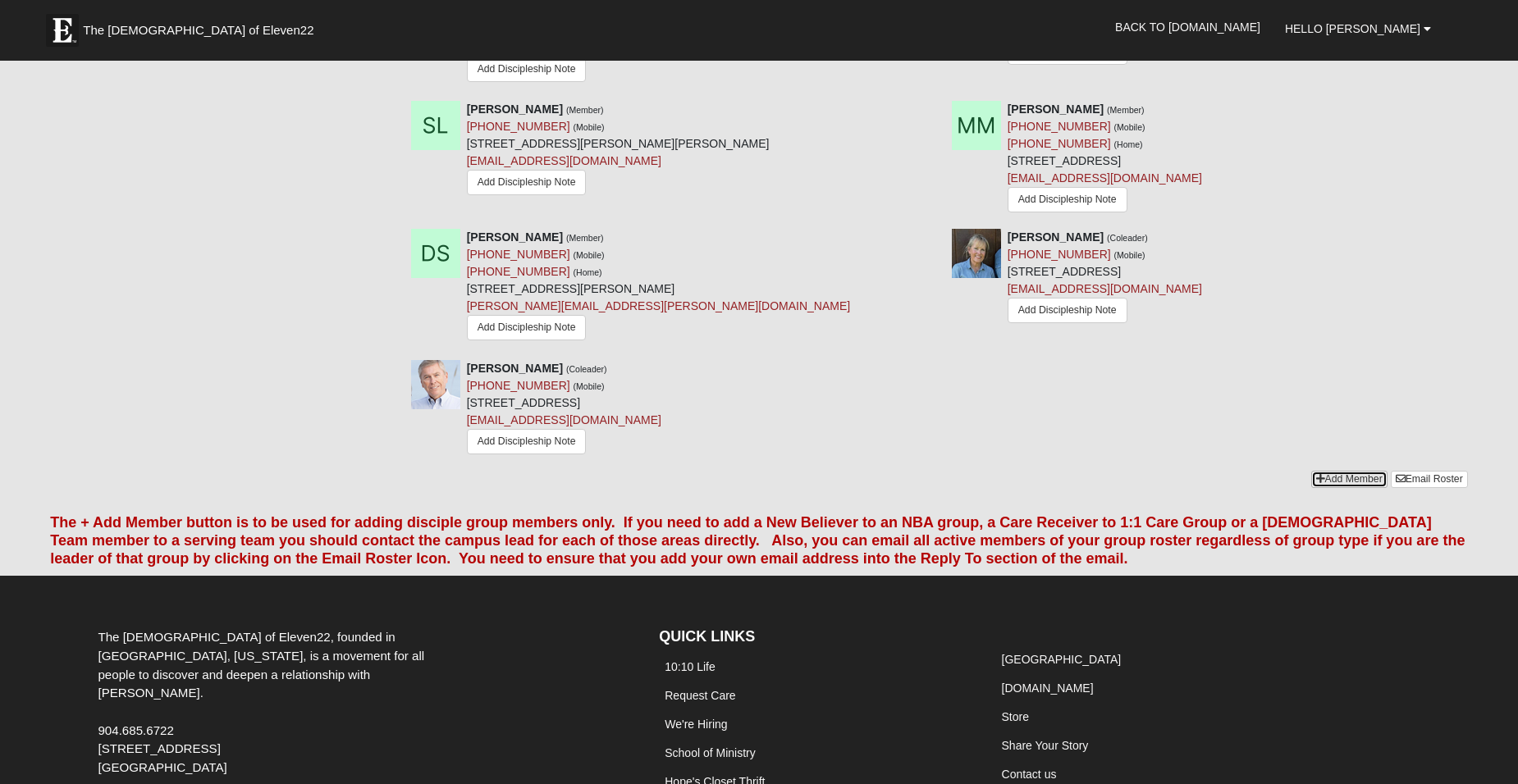
click at [1324, 473] on link "Add Member" at bounding box center [1350, 479] width 77 height 17
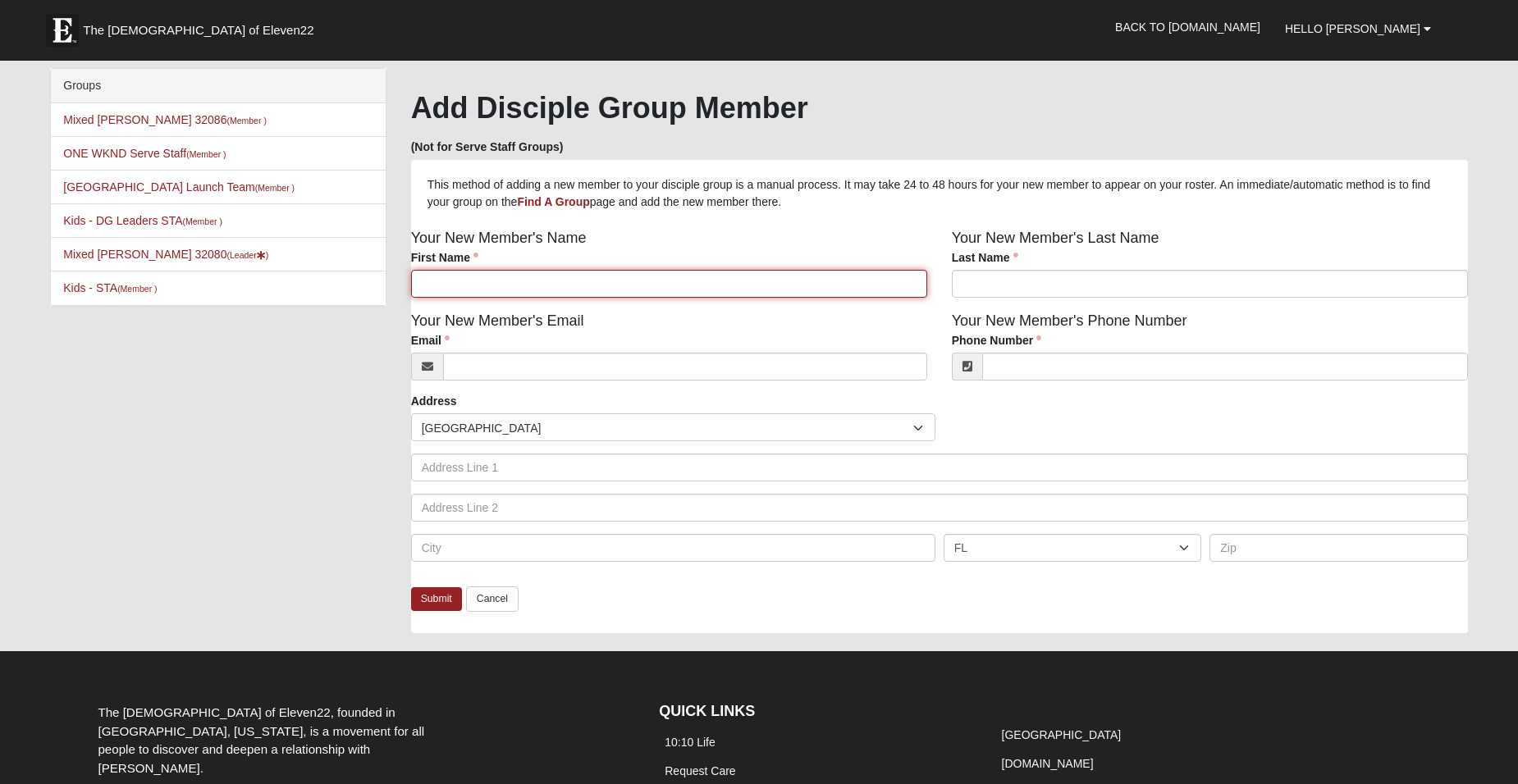
click at [455, 284] on input "First Name" at bounding box center [668, 283] width 516 height 28
type input "Dan"
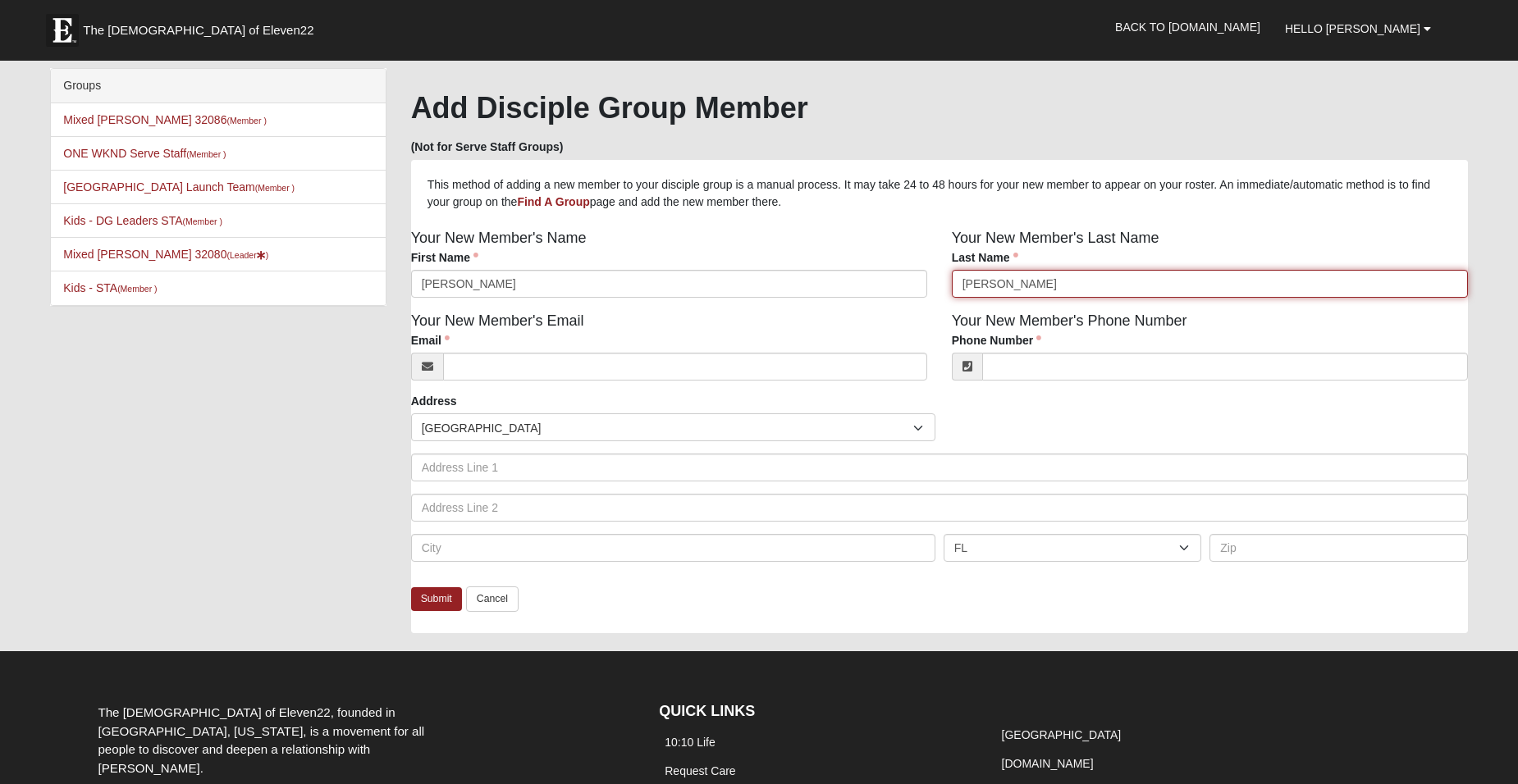
type input "Gooley"
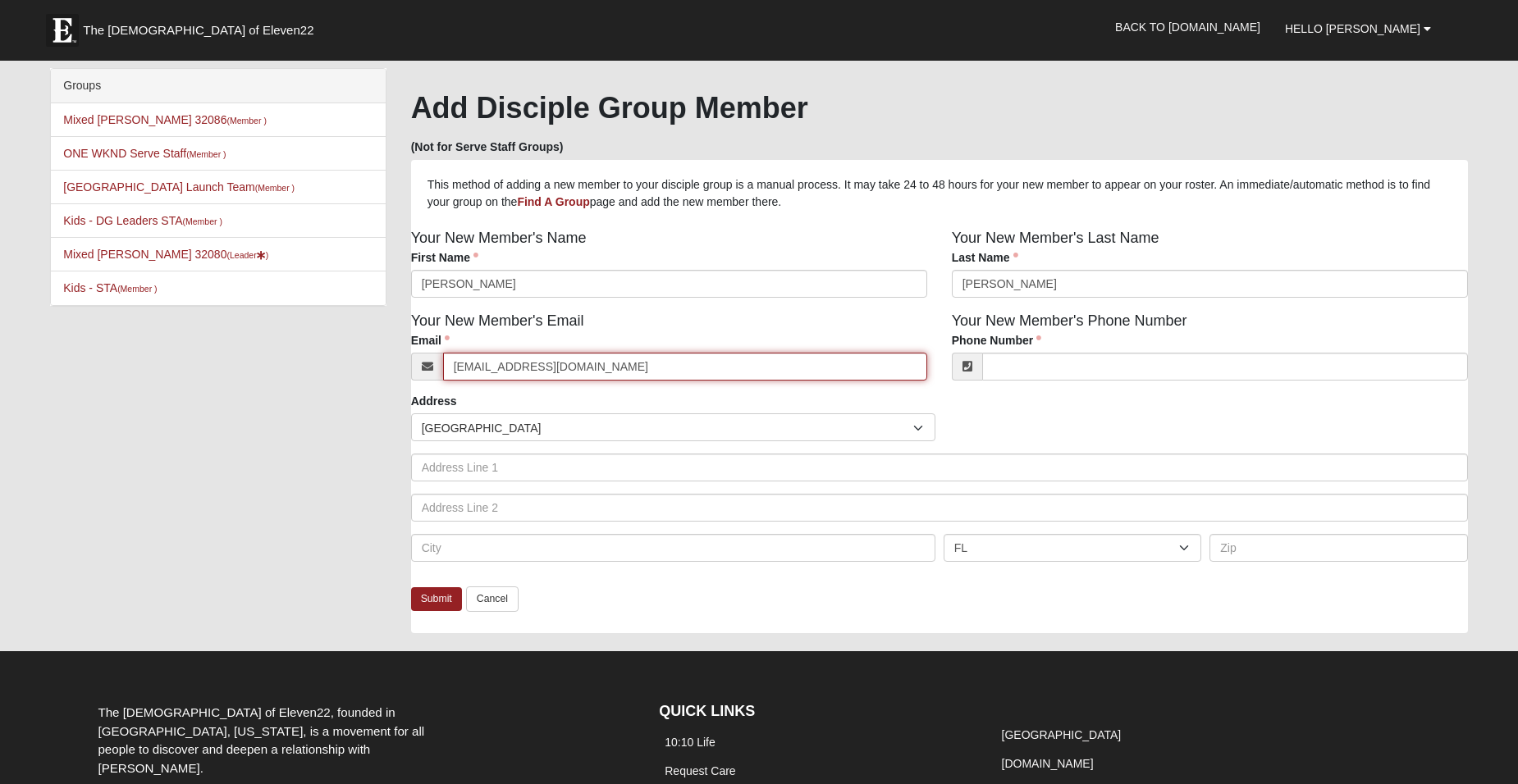
type input "goolengo@gmail.com"
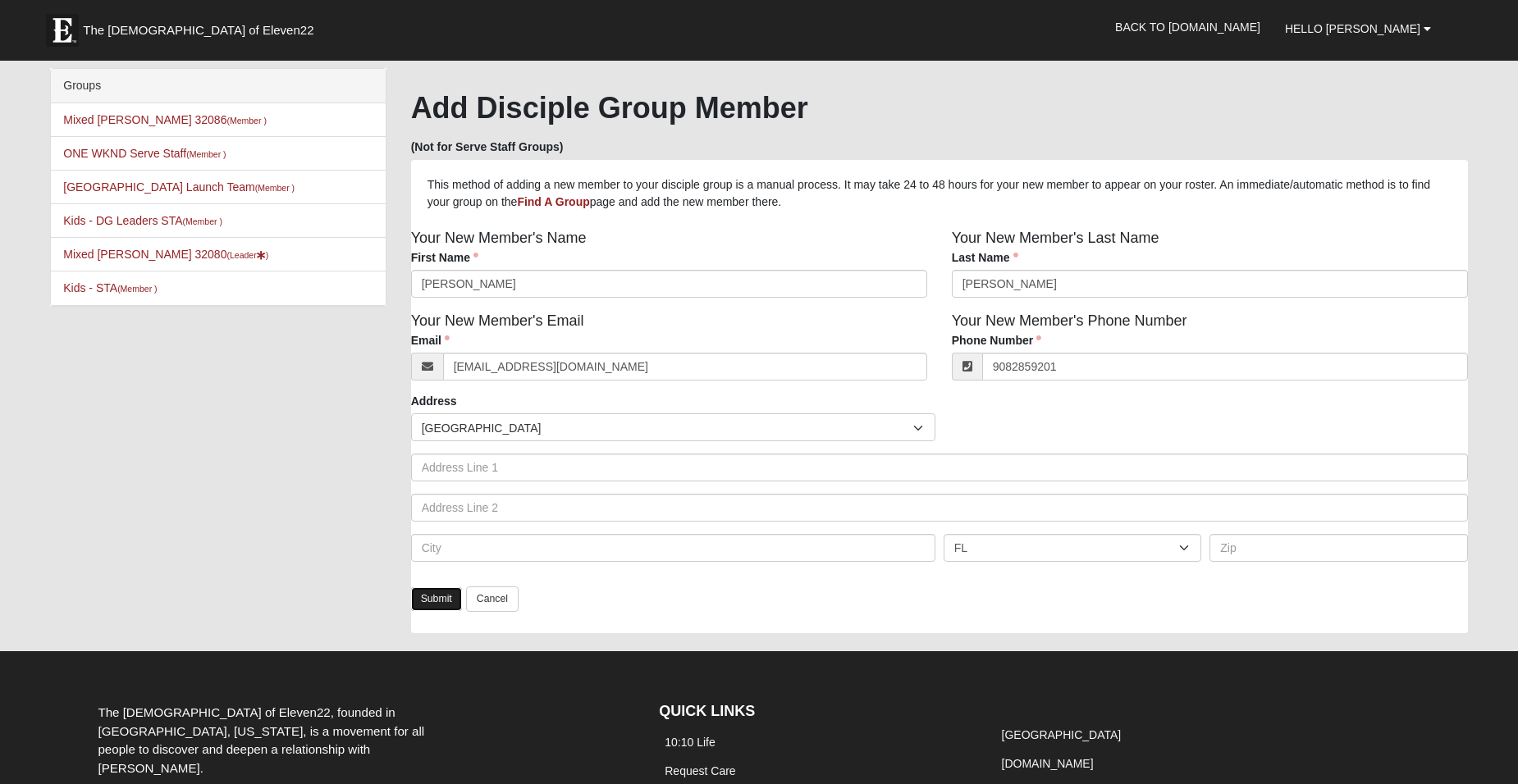
type input "(908) 285-9201"
click at [436, 603] on link "Submit" at bounding box center [436, 599] width 51 height 23
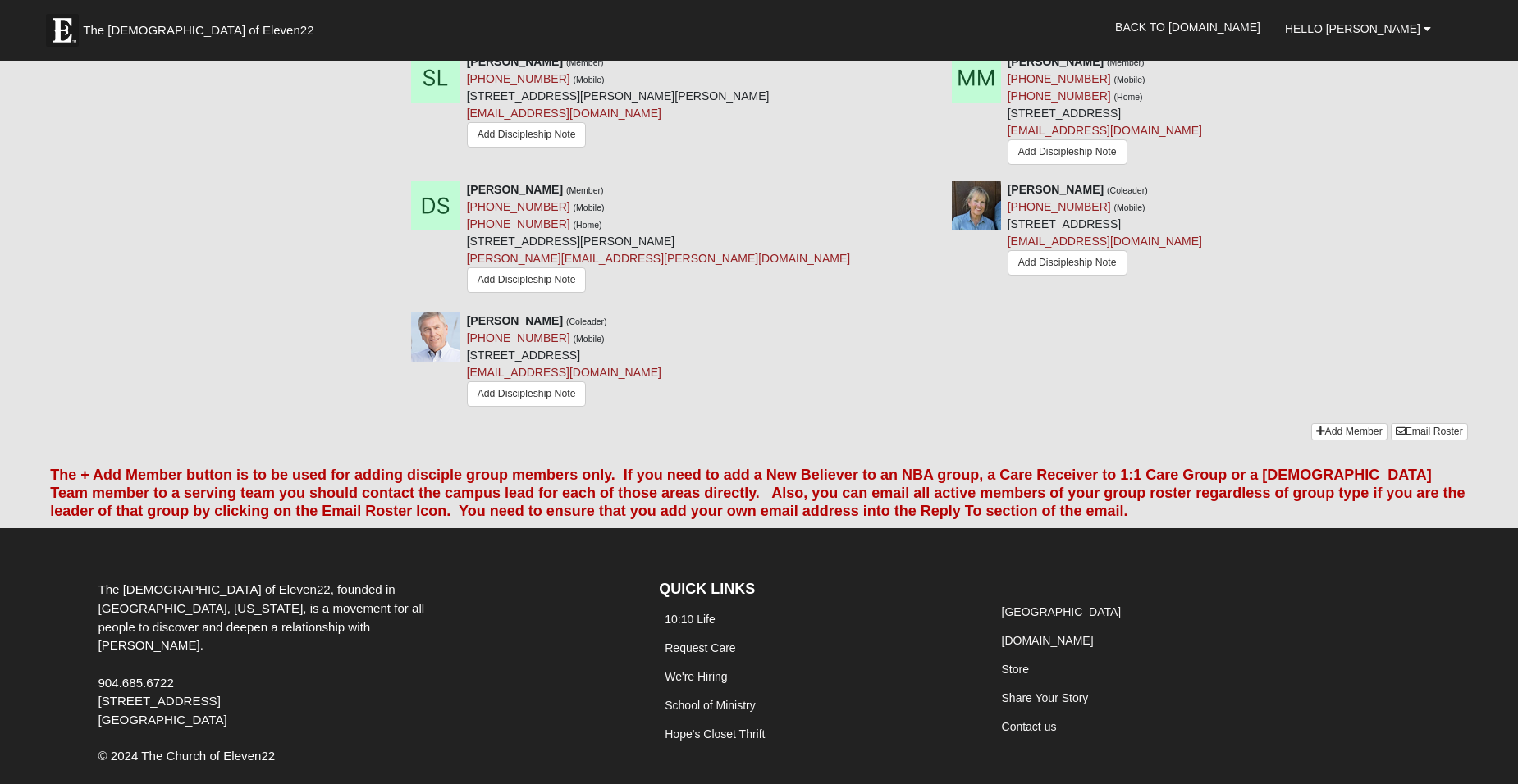
scroll to position [1176, 0]
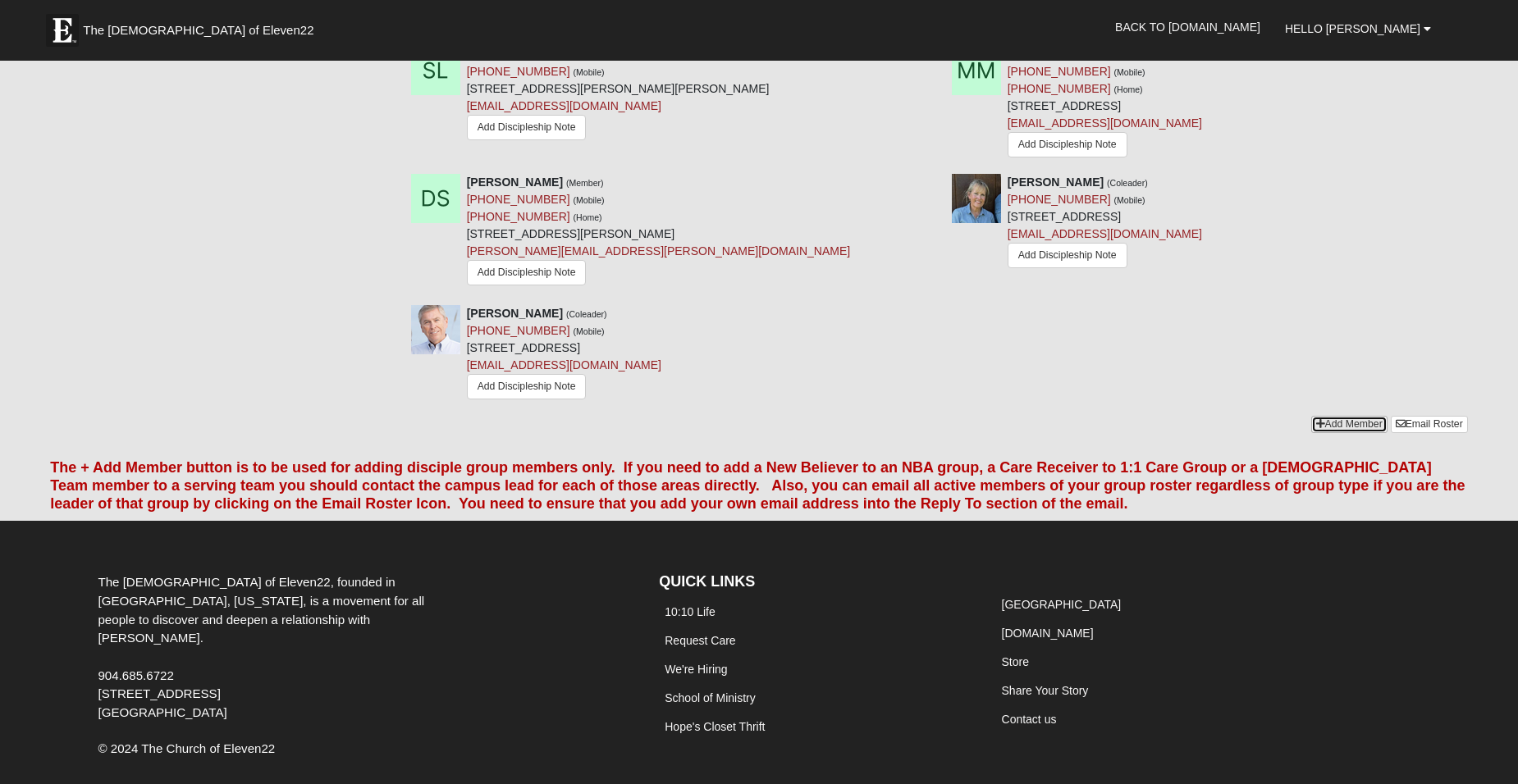
click at [1339, 422] on link "Add Member" at bounding box center [1350, 424] width 77 height 17
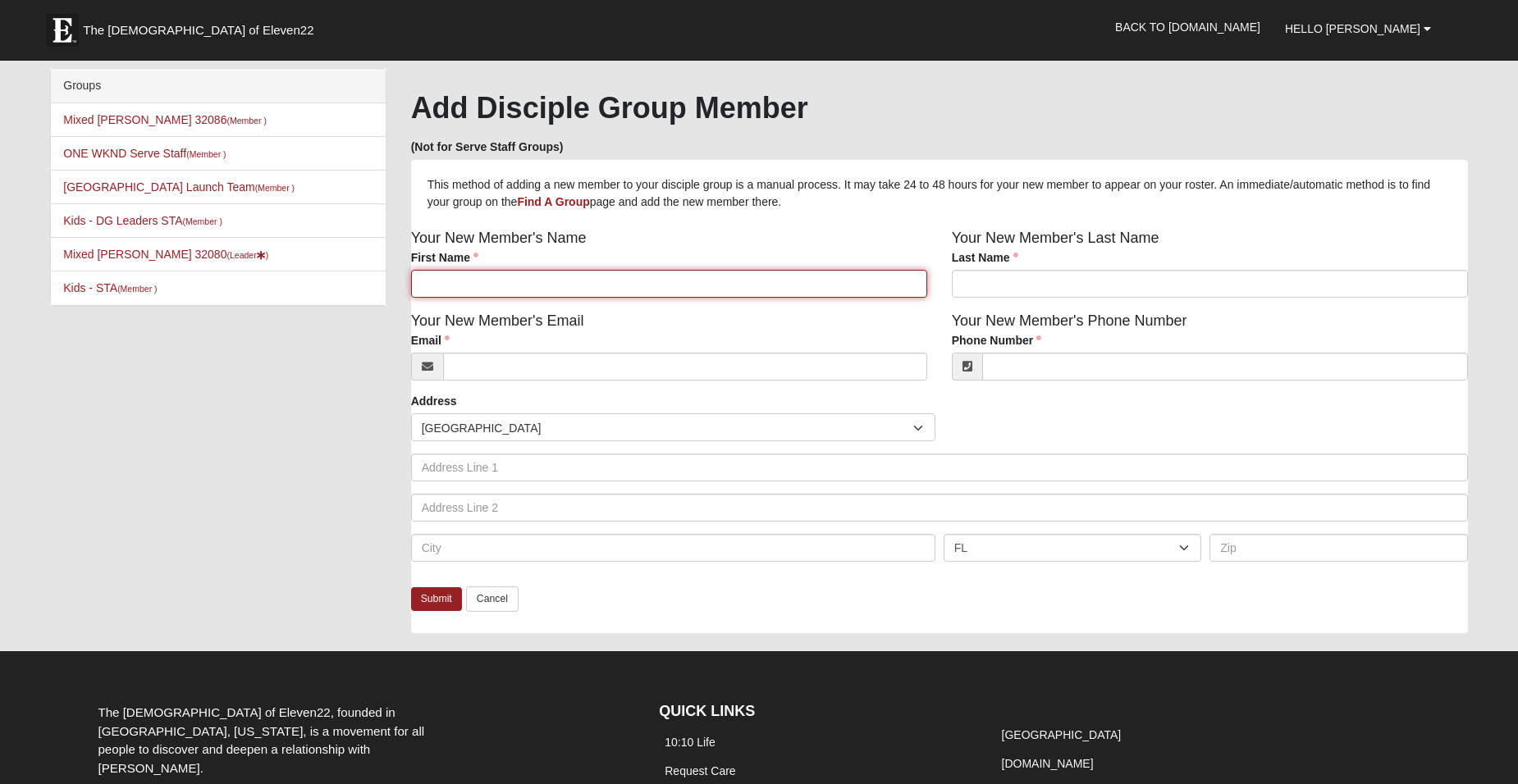
click at [453, 285] on input "First Name" at bounding box center [668, 283] width 516 height 28
type input "[PERSON_NAME]"
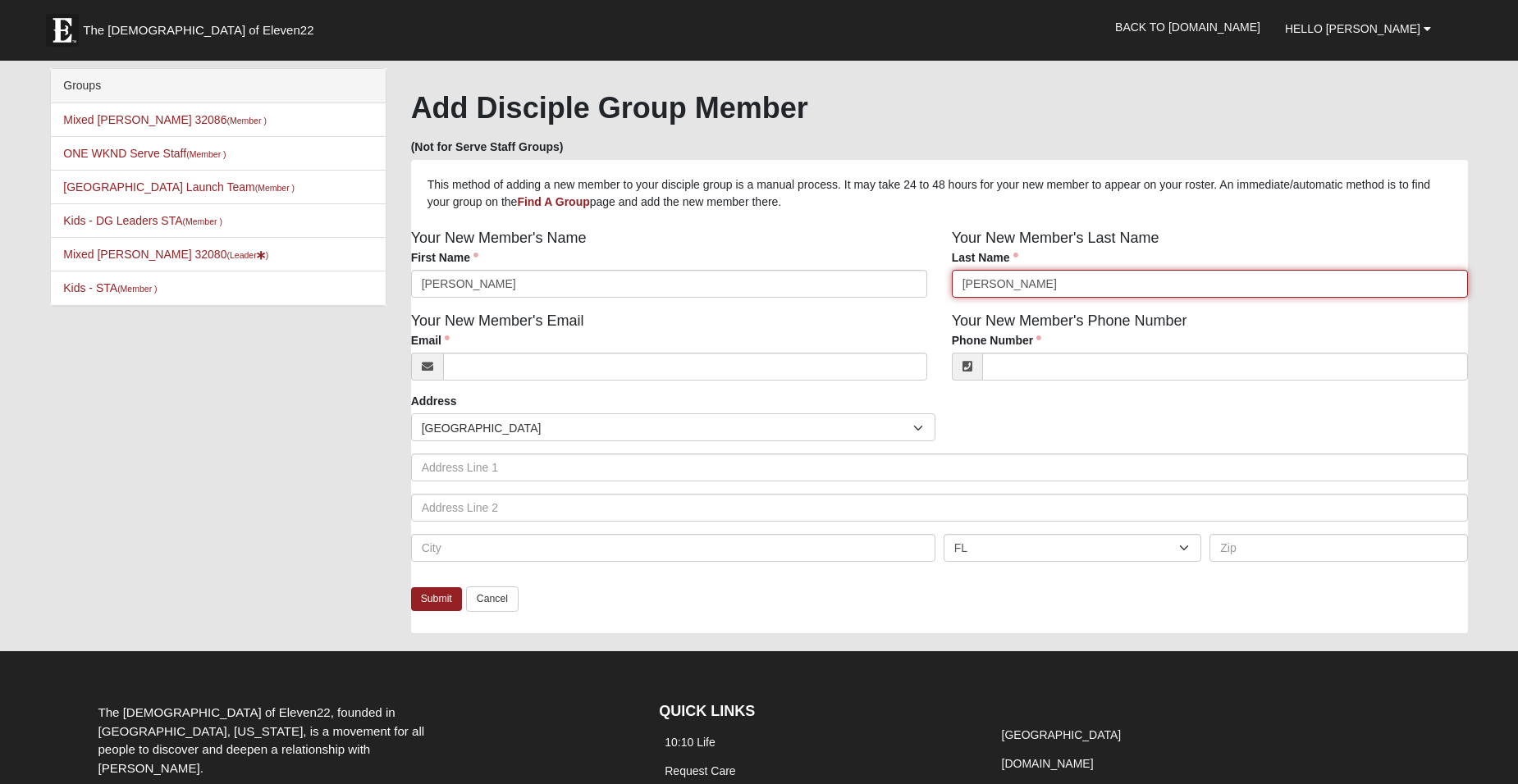
type input "Cerrato"
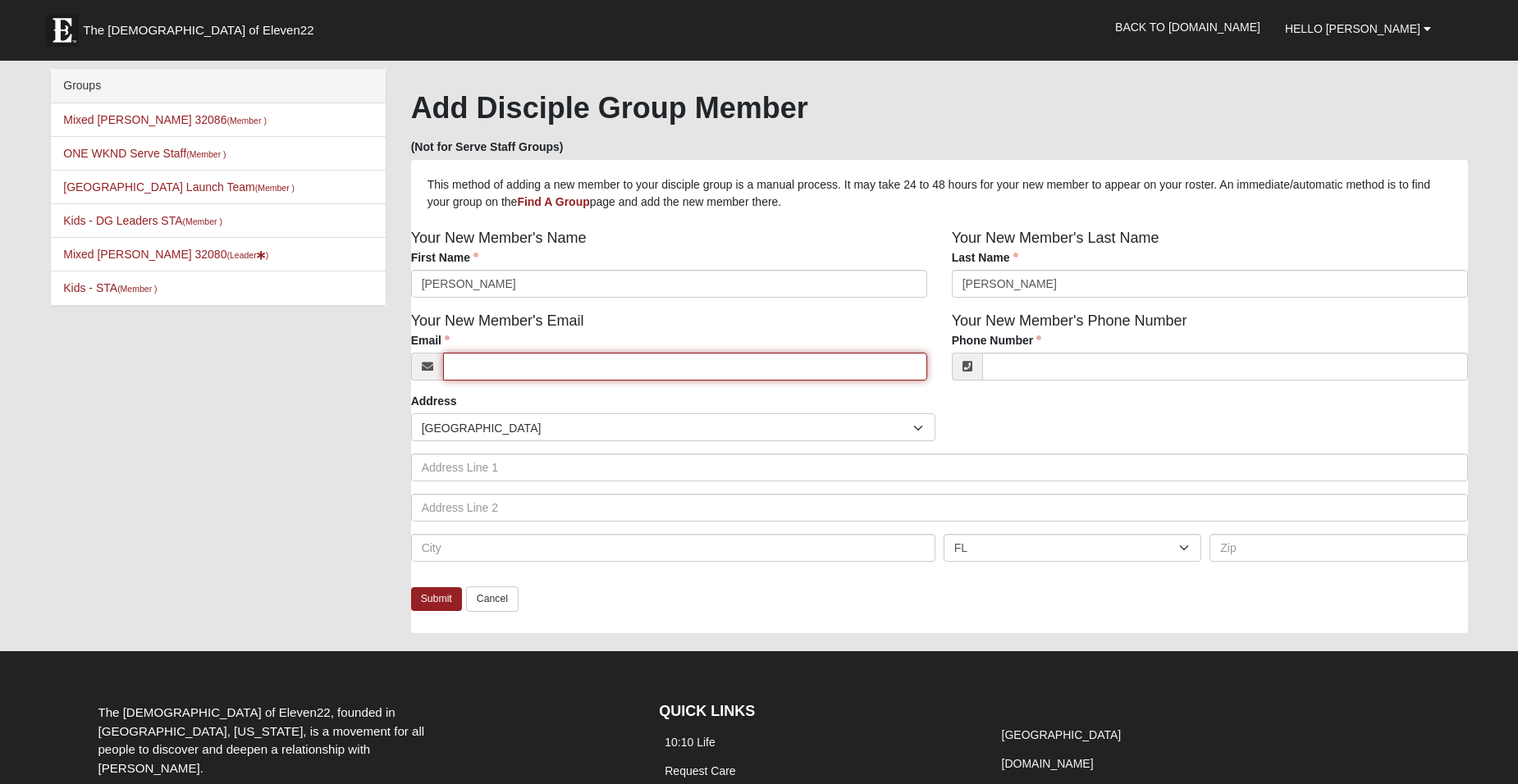
click at [474, 370] on input "Email" at bounding box center [684, 367] width 484 height 28
type input "gjcerrato@yahoo.com"
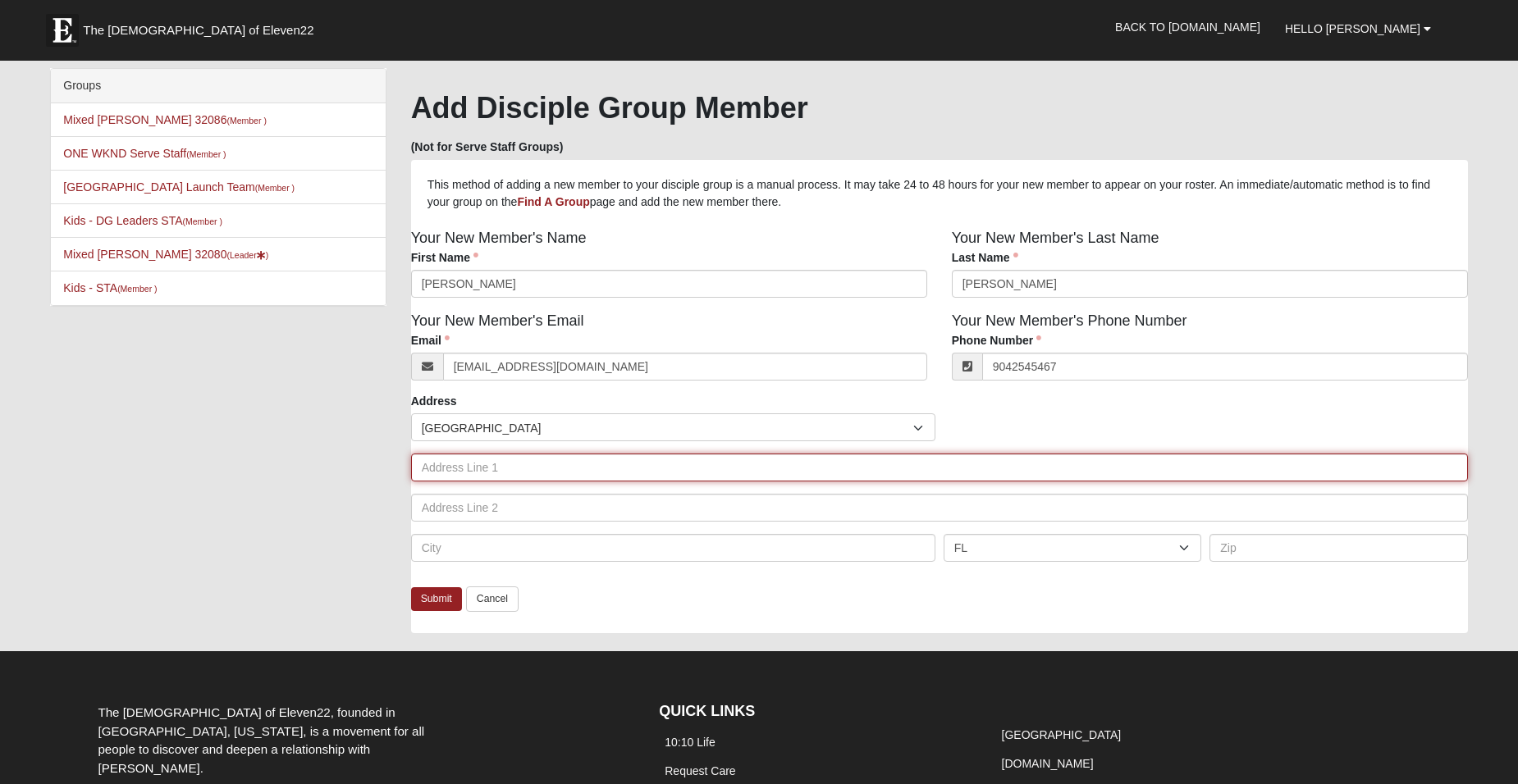
type input "(904) 254-5467"
click at [607, 470] on input "text" at bounding box center [939, 468] width 1057 height 28
type input "274 S Matanzas Blvc"
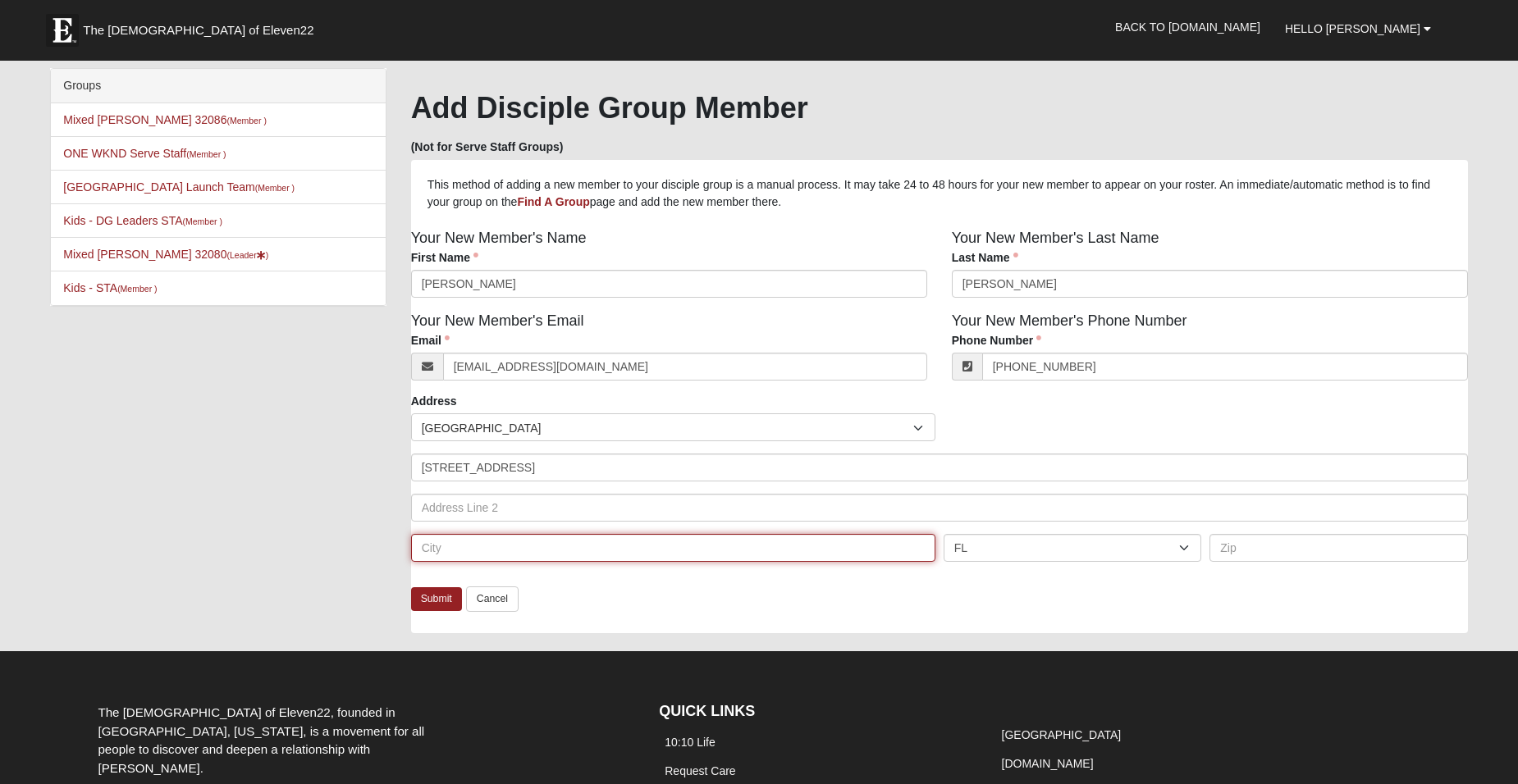
click at [542, 546] on input "text" at bounding box center [673, 548] width 524 height 28
type input "Saint Augustine"
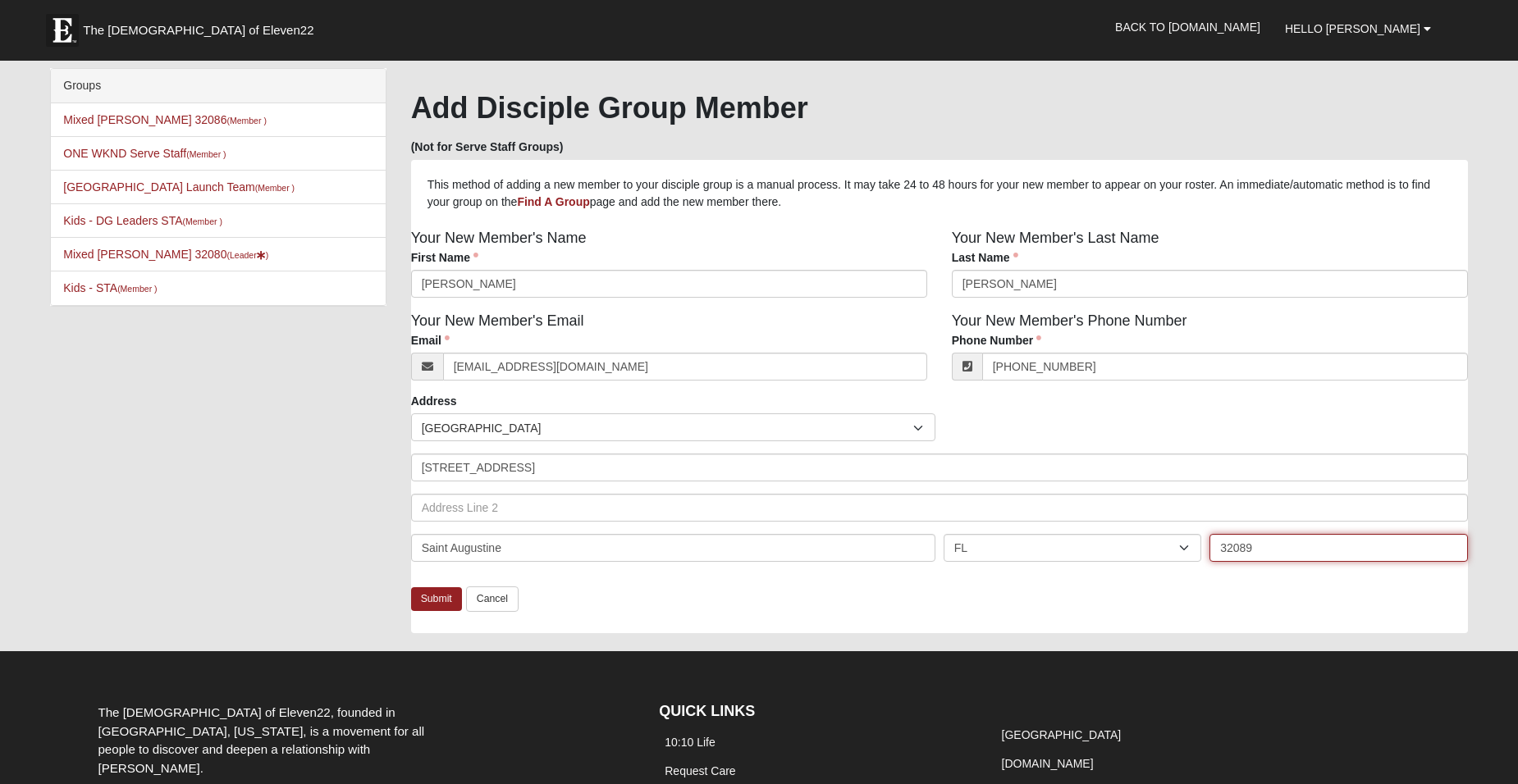
type input "32089"
click at [354, 548] on div "Groups Mixed McClellan 32086 (Member ) ONE WKND Serve Staff (Member ) St. Augus…" at bounding box center [758, 358] width 1442 height 581
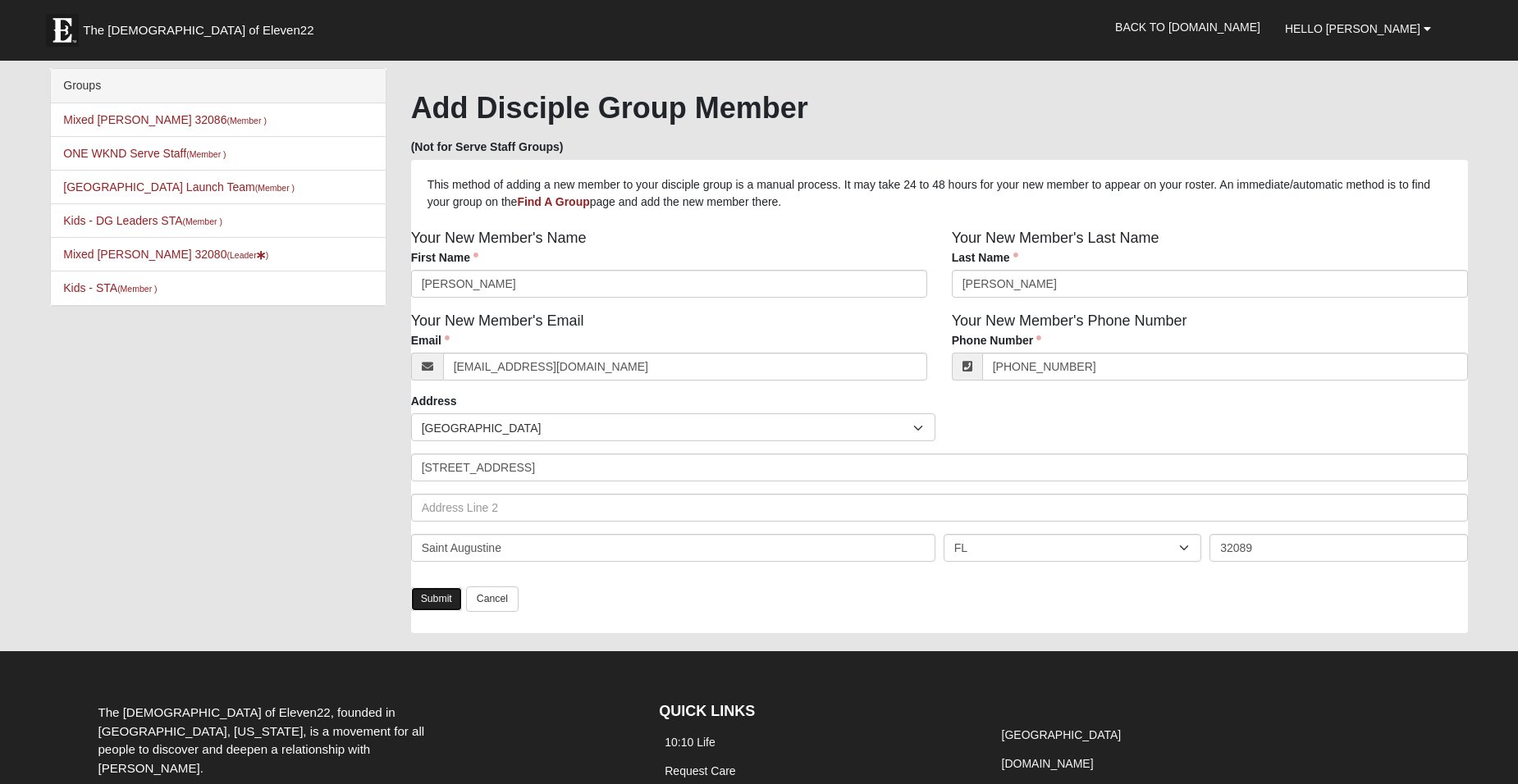
click at [444, 596] on link "Submit" at bounding box center [436, 599] width 51 height 23
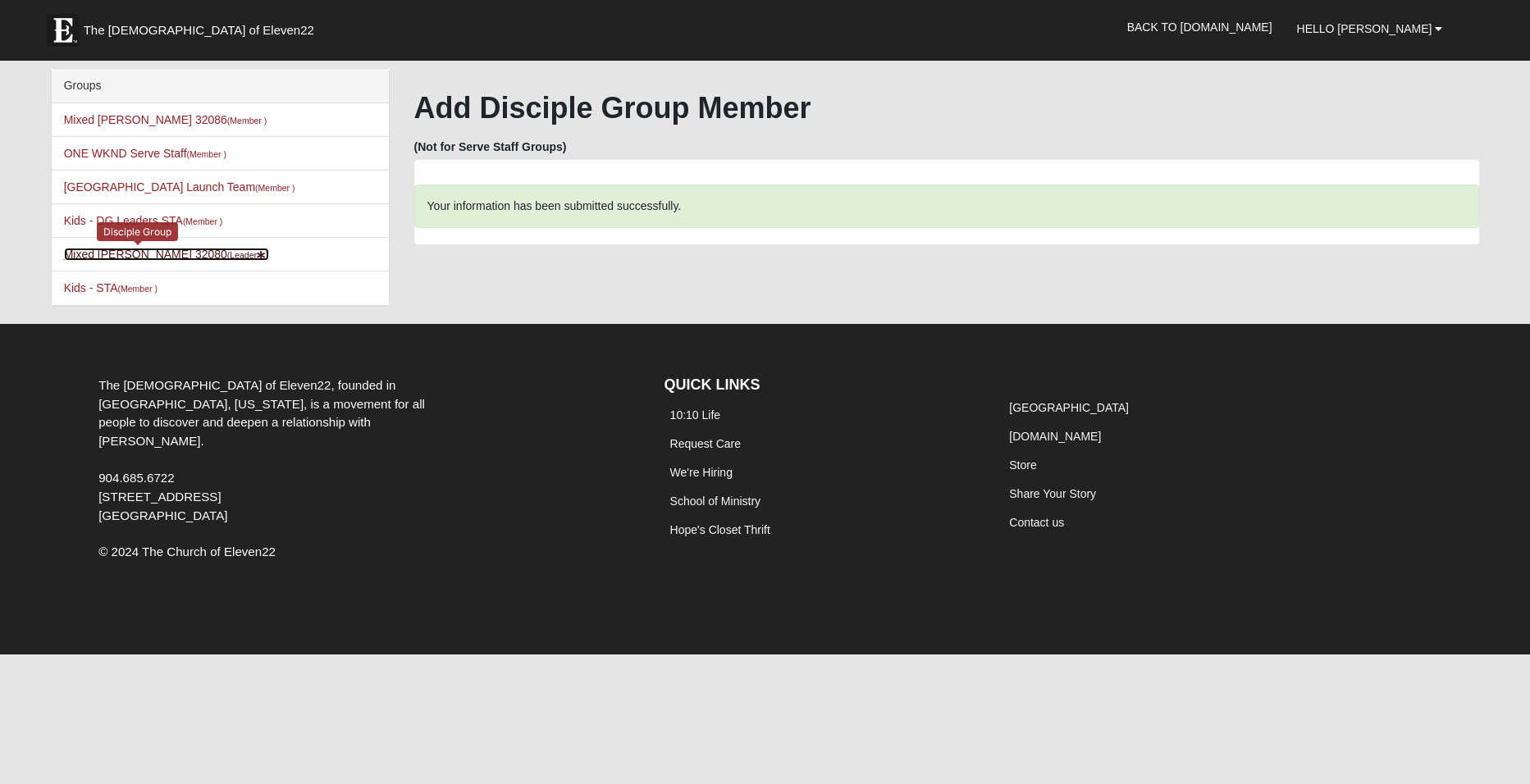
click at [138, 250] on link "Mixed Caple 32080 (Leader )" at bounding box center [166, 254] width 205 height 13
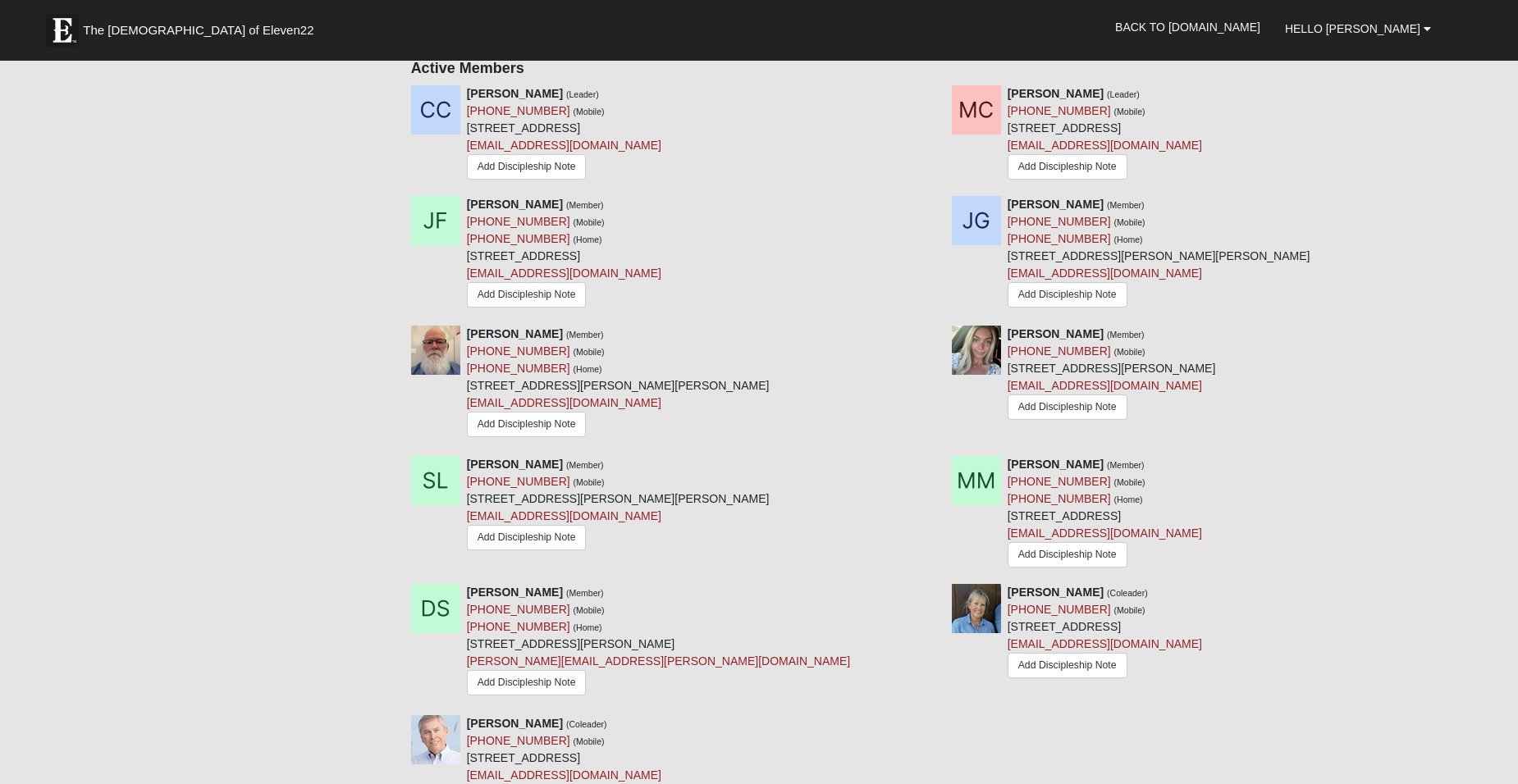
scroll to position [765, 0]
click at [932, 92] on icon at bounding box center [933, 94] width 11 height 11
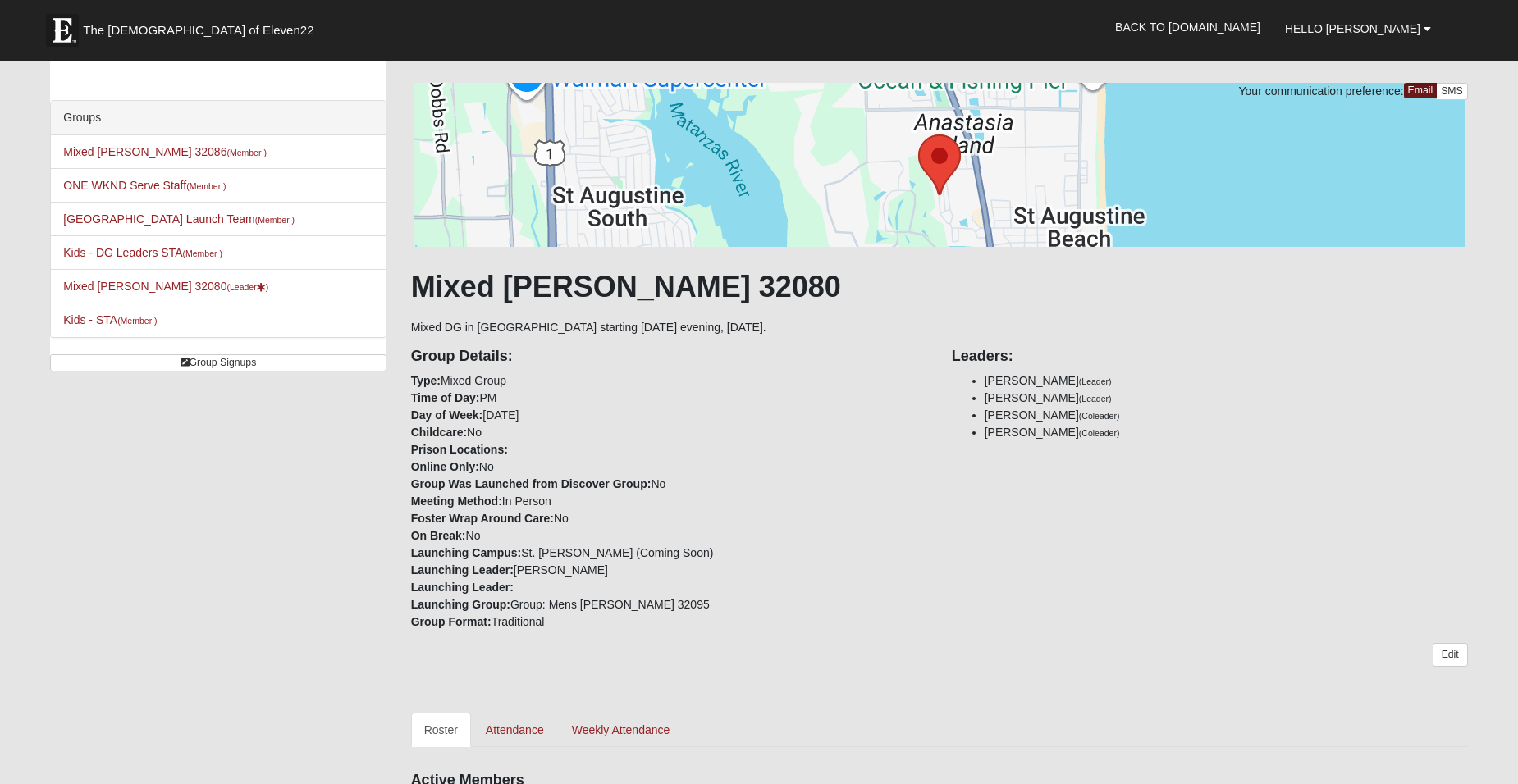
scroll to position [55, 0]
click at [517, 727] on link "Attendance" at bounding box center [515, 729] width 84 height 35
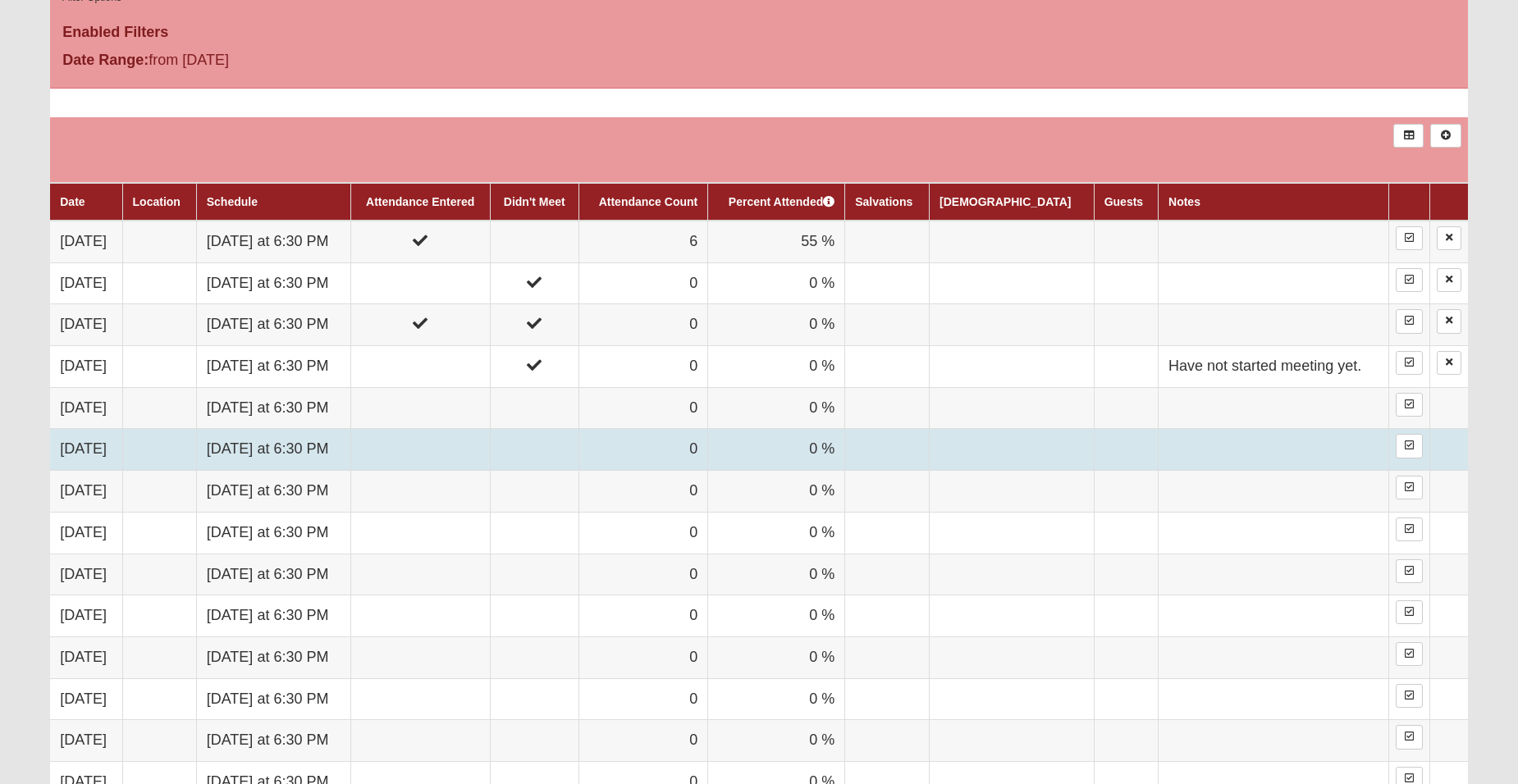
scroll to position [847, 0]
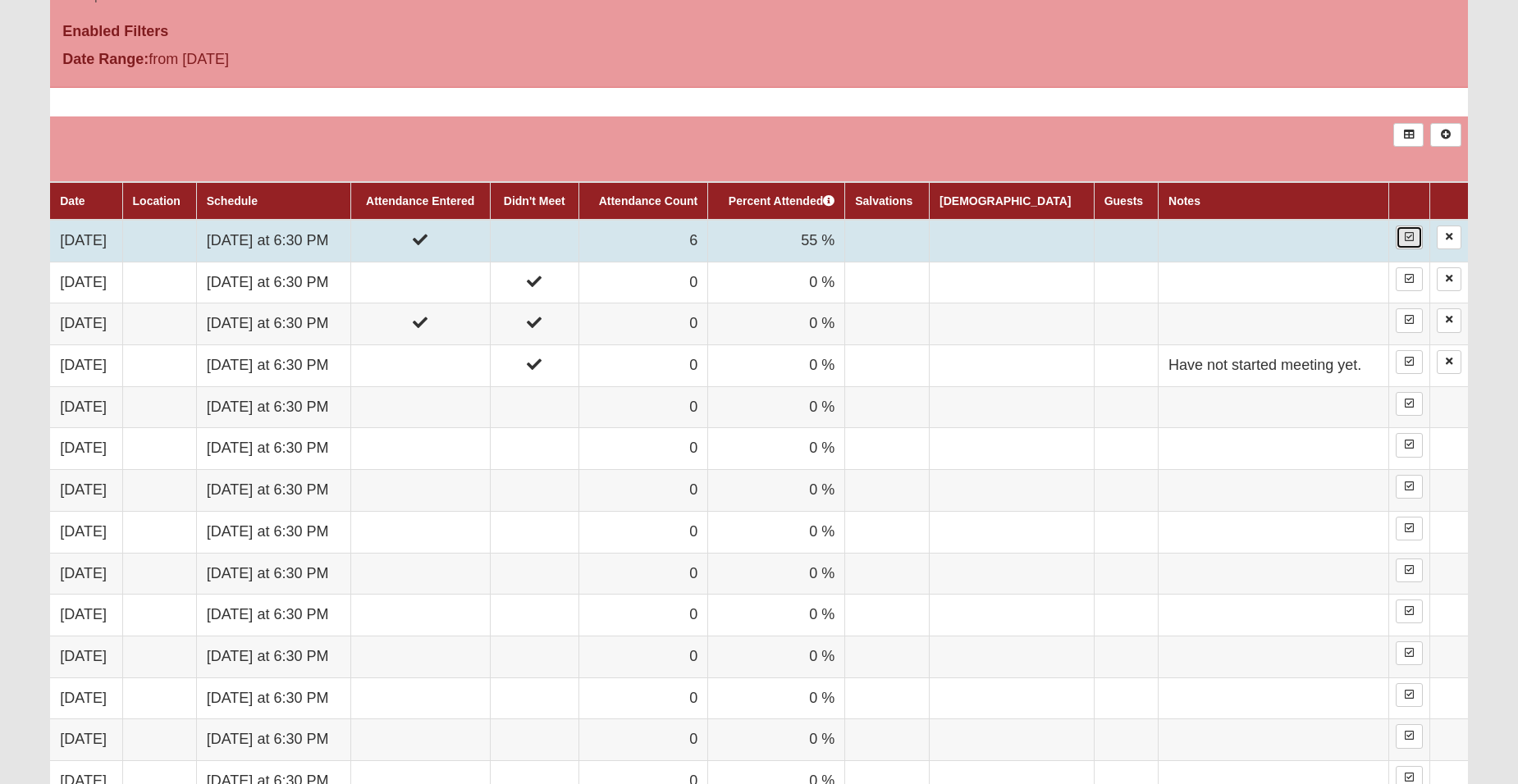
click at [1406, 232] on icon at bounding box center [1409, 237] width 9 height 10
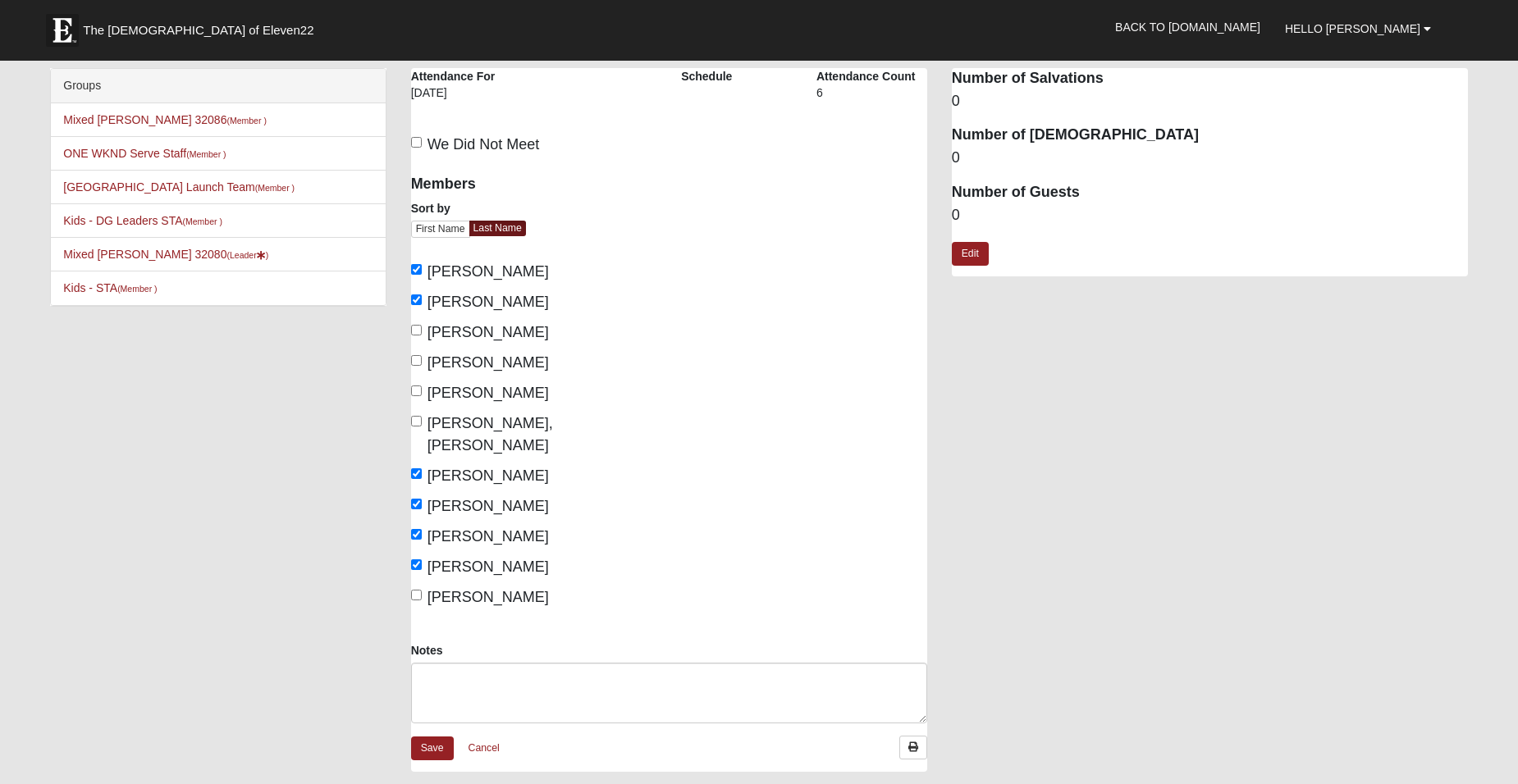
click at [1124, 457] on div "Mixed Caple 32080 Attendance Attendance For 10/13/2025 Schedule Attendance Coun…" at bounding box center [939, 428] width 1081 height 720
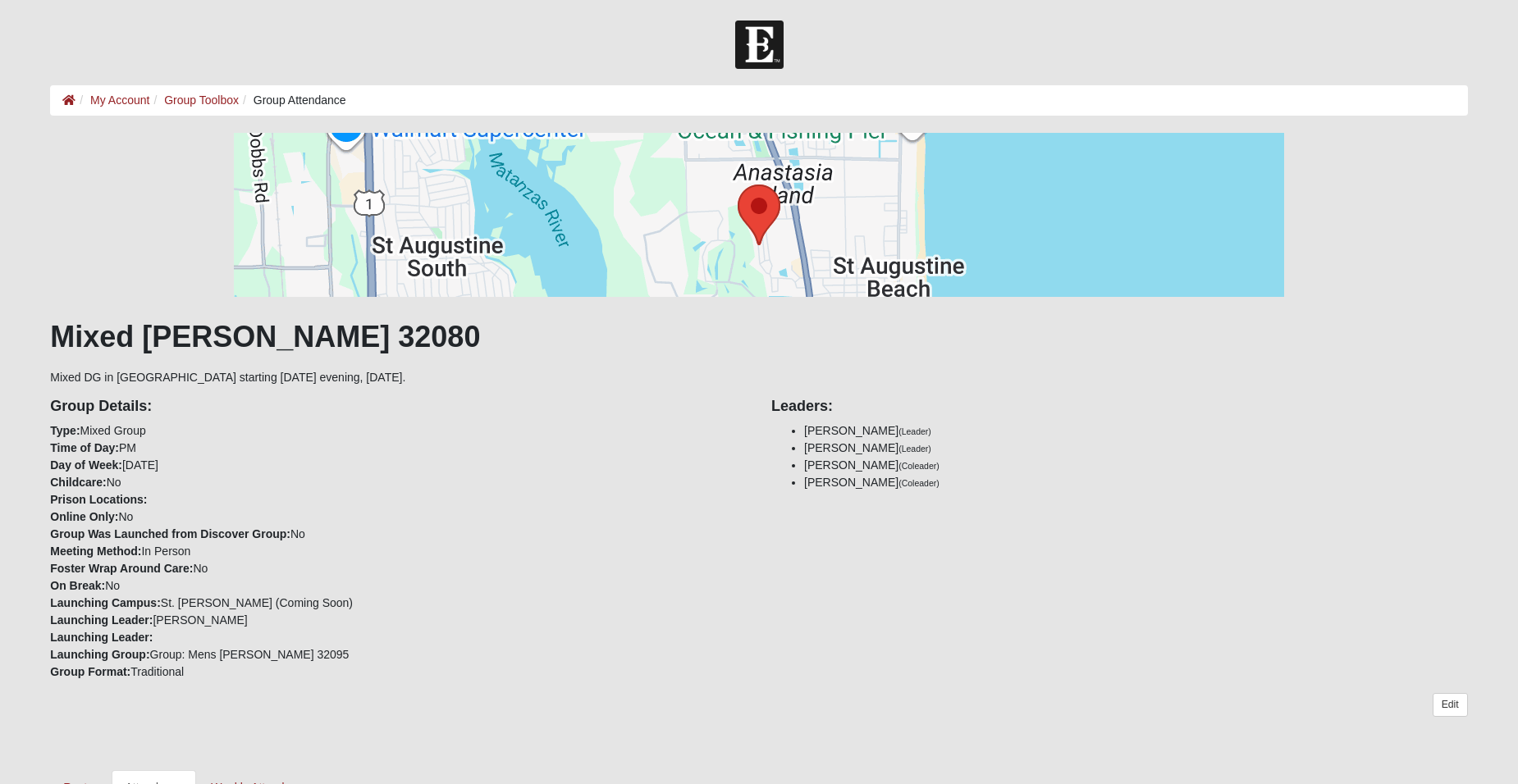
scroll to position [847, 0]
